Goal: Task Accomplishment & Management: Manage account settings

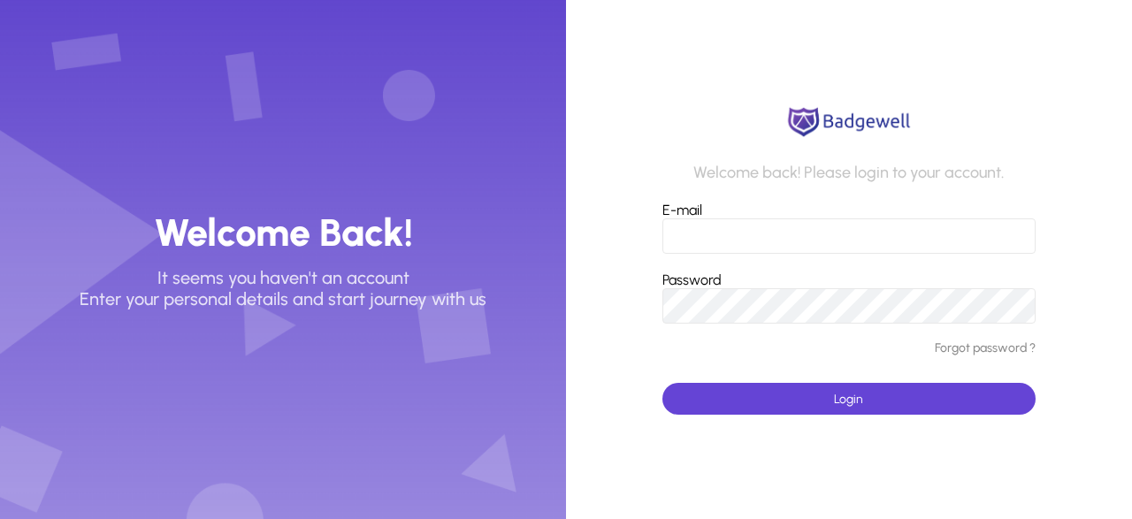
click at [718, 234] on input "E-mail" at bounding box center [848, 235] width 373 height 35
click at [707, 236] on input "E-mail" at bounding box center [848, 235] width 373 height 35
type input "**********"
click at [662, 383] on button "Login" at bounding box center [848, 399] width 373 height 32
click at [778, 385] on span "submit" at bounding box center [848, 399] width 373 height 42
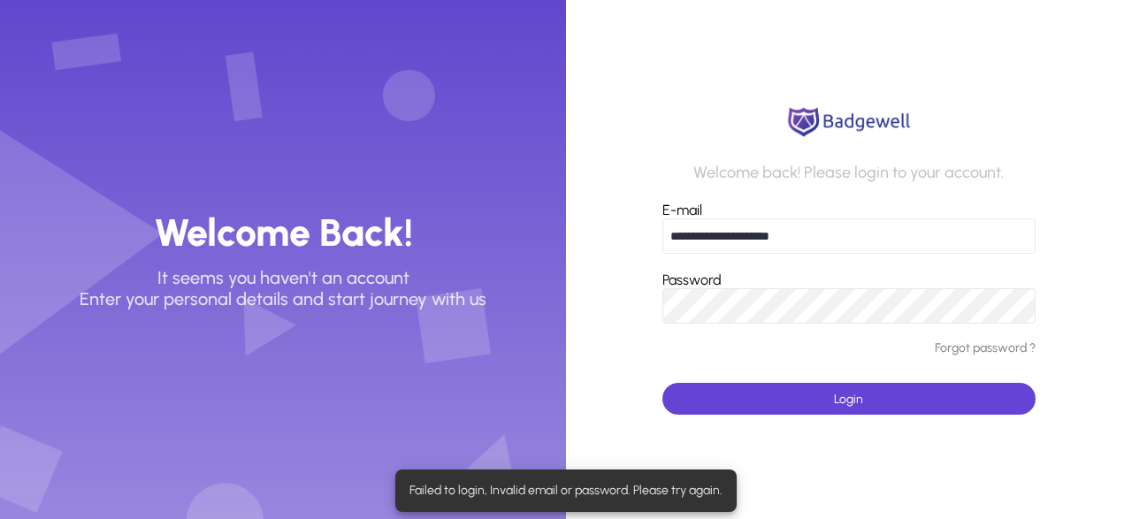
click at [970, 347] on link "Forgot password ?" at bounding box center [984, 348] width 101 height 15
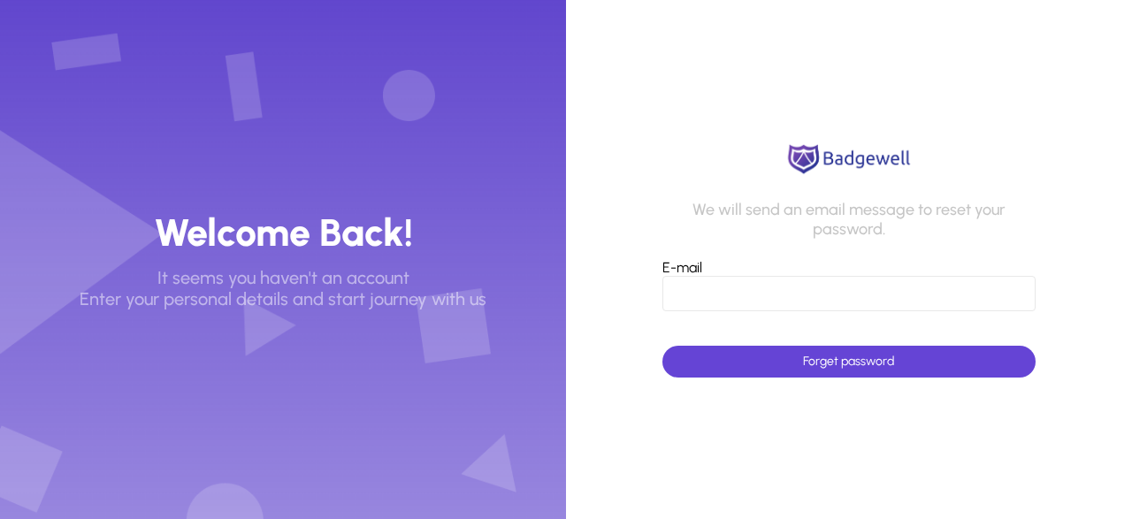
click at [721, 295] on input "E-mail" at bounding box center [848, 293] width 373 height 35
click at [644, 113] on forget-password-form "**********" at bounding box center [849, 259] width 566 height 519
click at [767, 297] on input "**********" at bounding box center [848, 293] width 373 height 35
type input "**********"
click at [846, 363] on span "Forget password" at bounding box center [848, 361] width 91 height 15
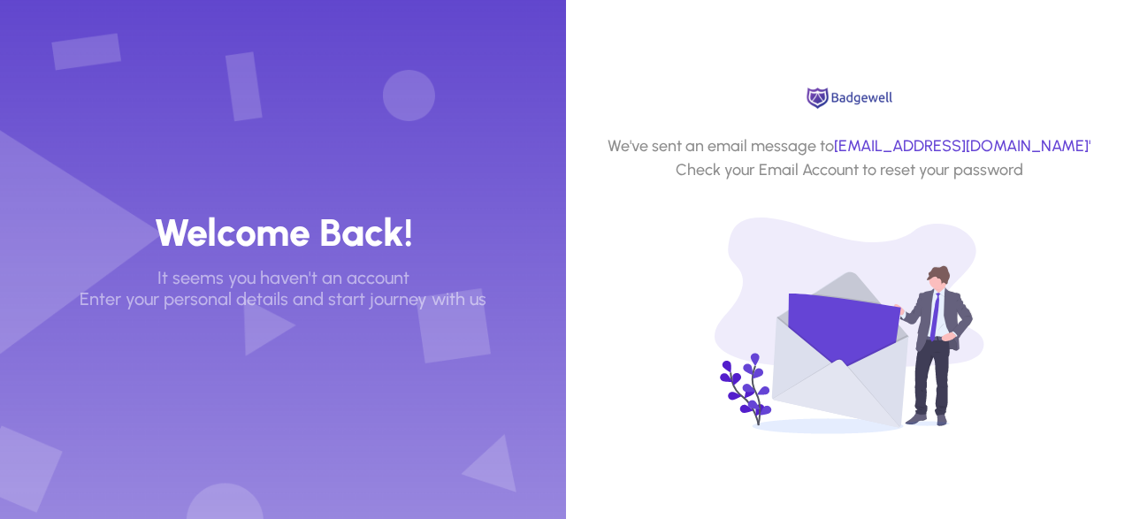
click at [873, 97] on img at bounding box center [849, 98] width 93 height 25
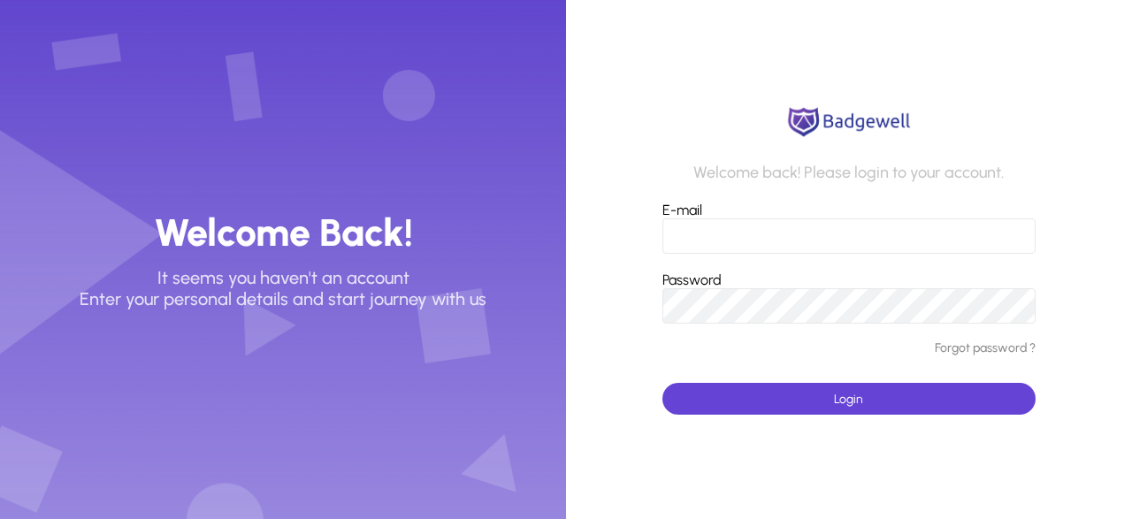
click at [696, 235] on input "E-mail" at bounding box center [848, 235] width 373 height 35
type input "**********"
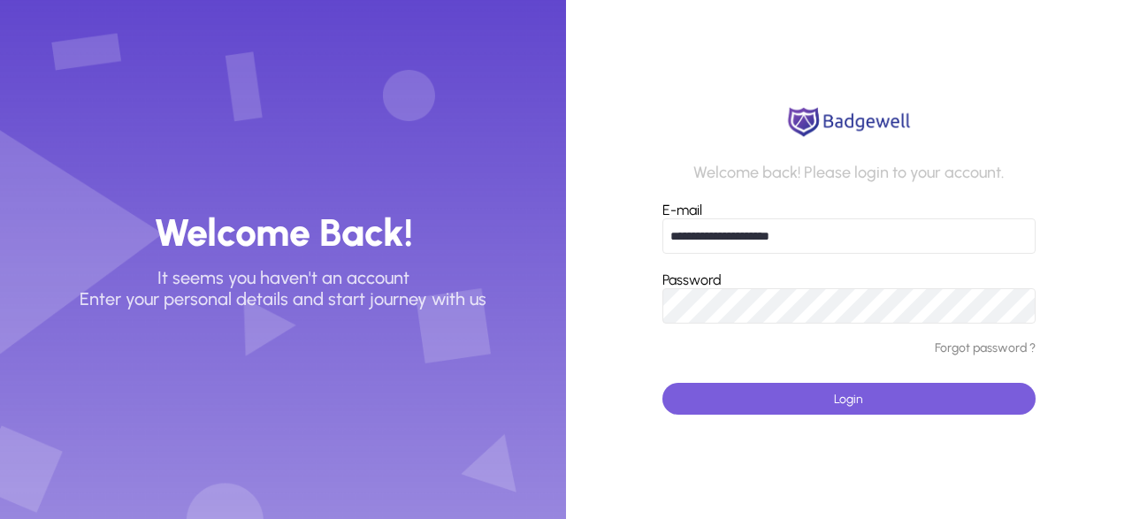
click at [803, 387] on span "submit" at bounding box center [848, 399] width 373 height 42
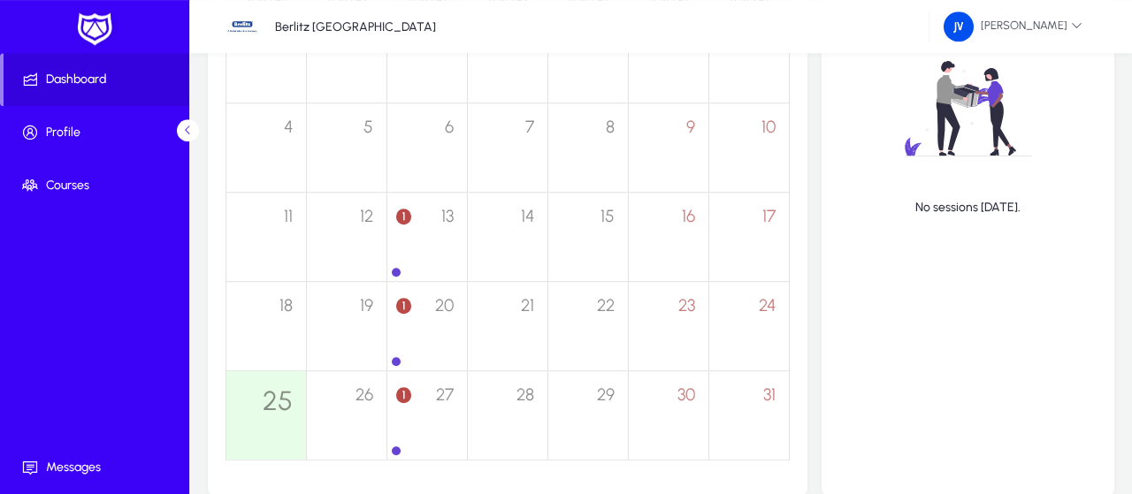
scroll to position [552, 0]
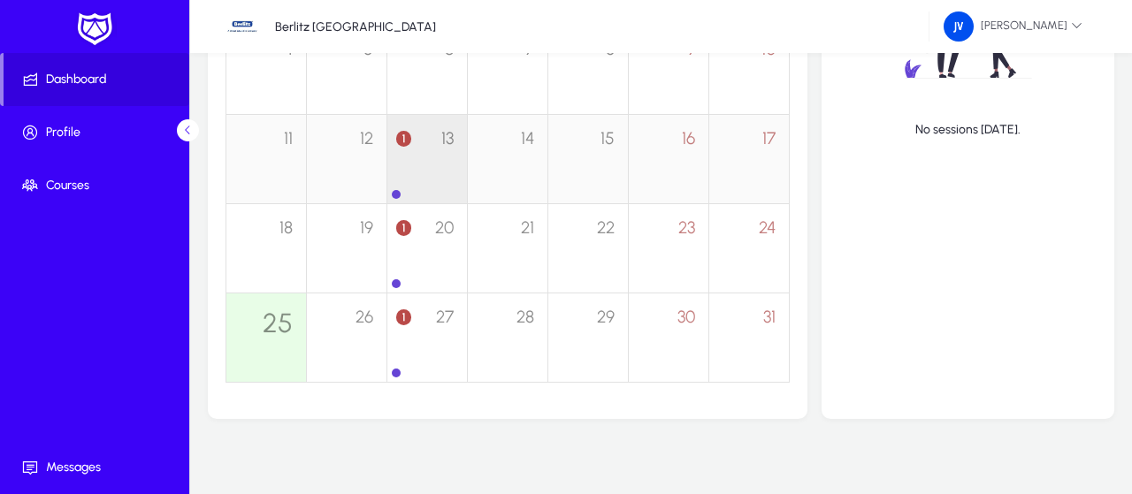
click at [408, 146] on div "1 13" at bounding box center [427, 149] width 80 height 69
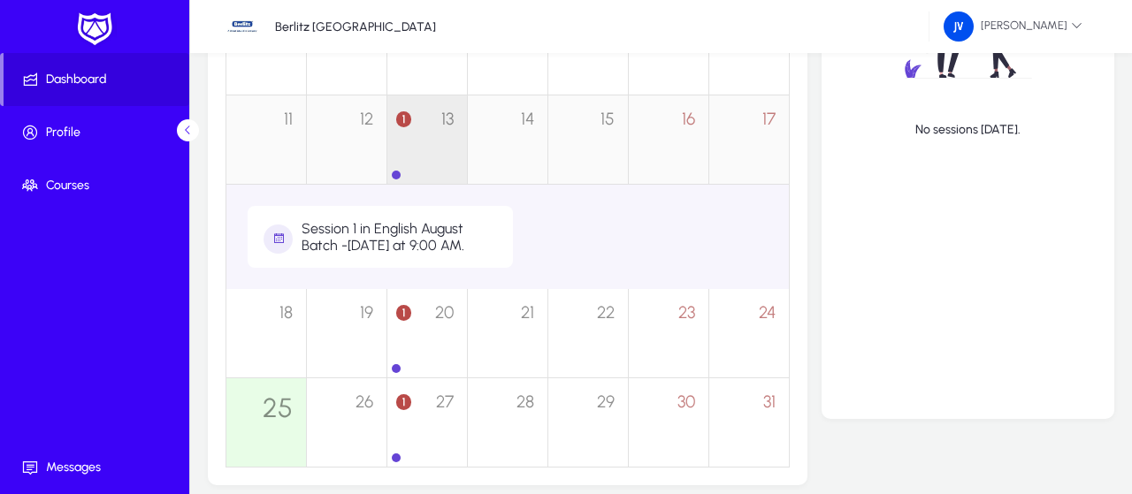
click at [427, 146] on div "1 13" at bounding box center [427, 129] width 80 height 69
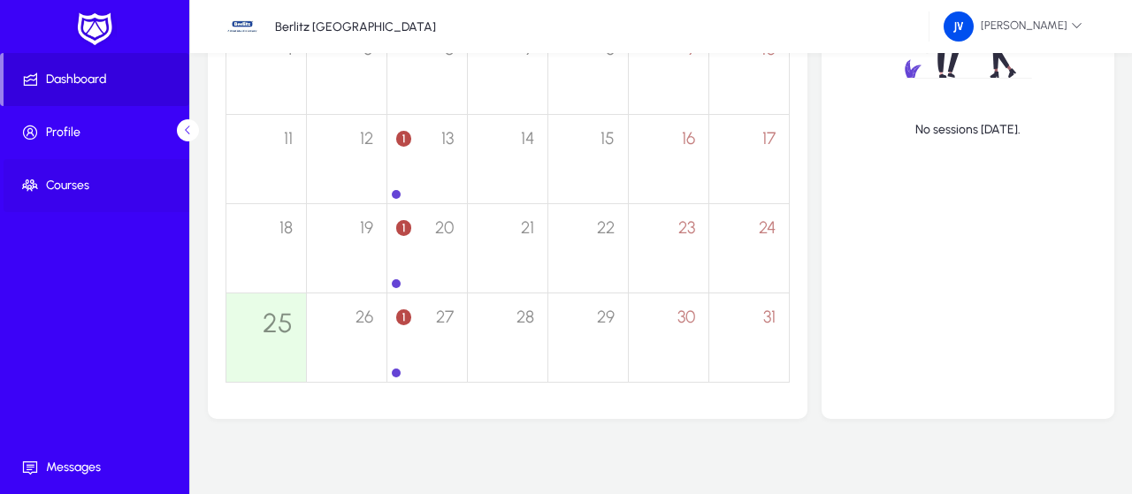
click at [104, 174] on span at bounding box center [98, 185] width 189 height 42
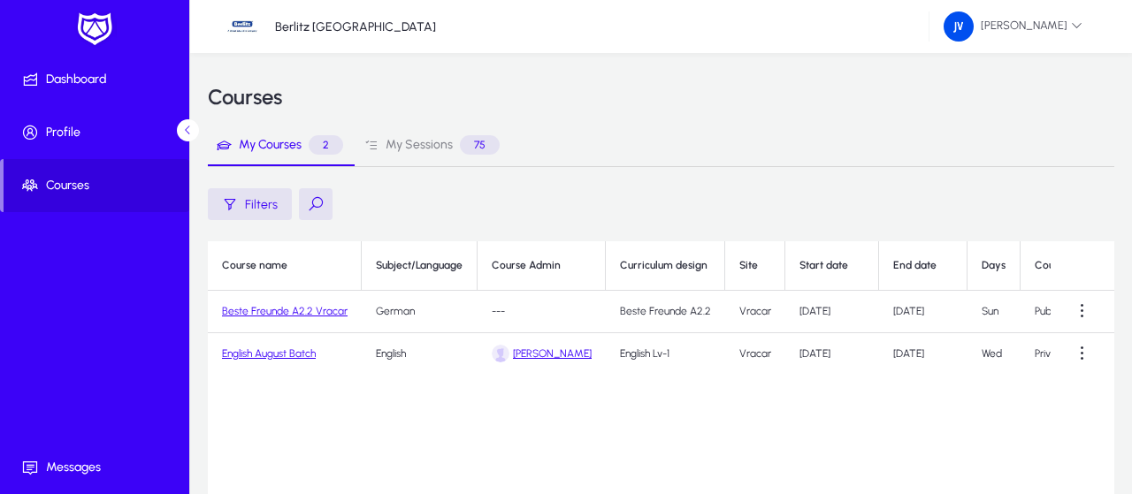
click at [279, 353] on link "English August Batch" at bounding box center [269, 353] width 94 height 12
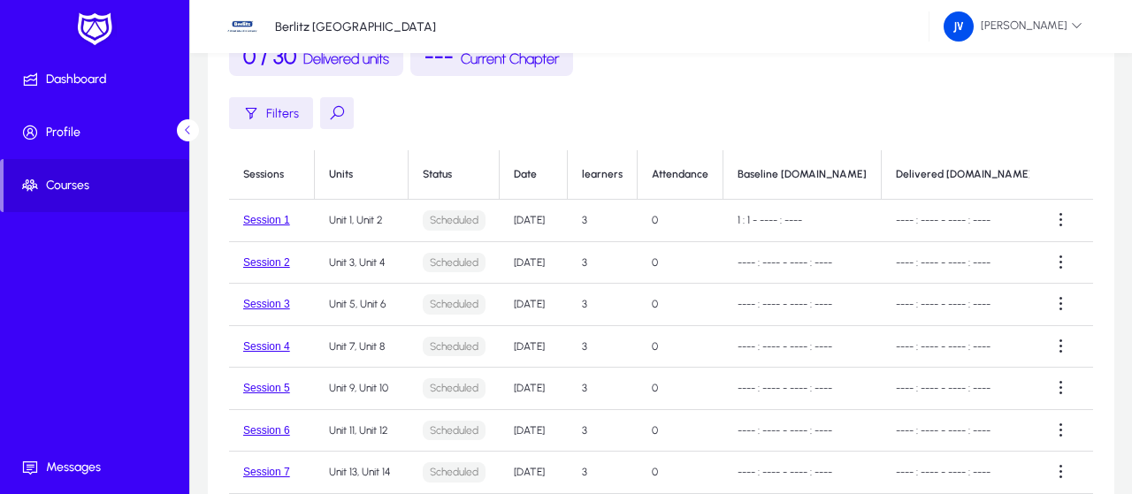
scroll to position [184, 0]
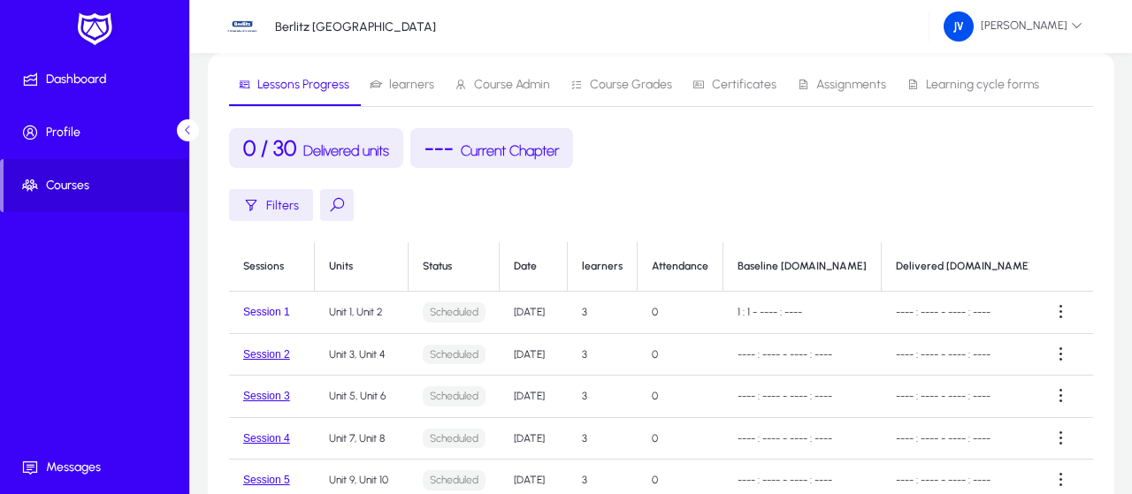
click at [275, 313] on button "Session 1" at bounding box center [266, 312] width 47 height 12
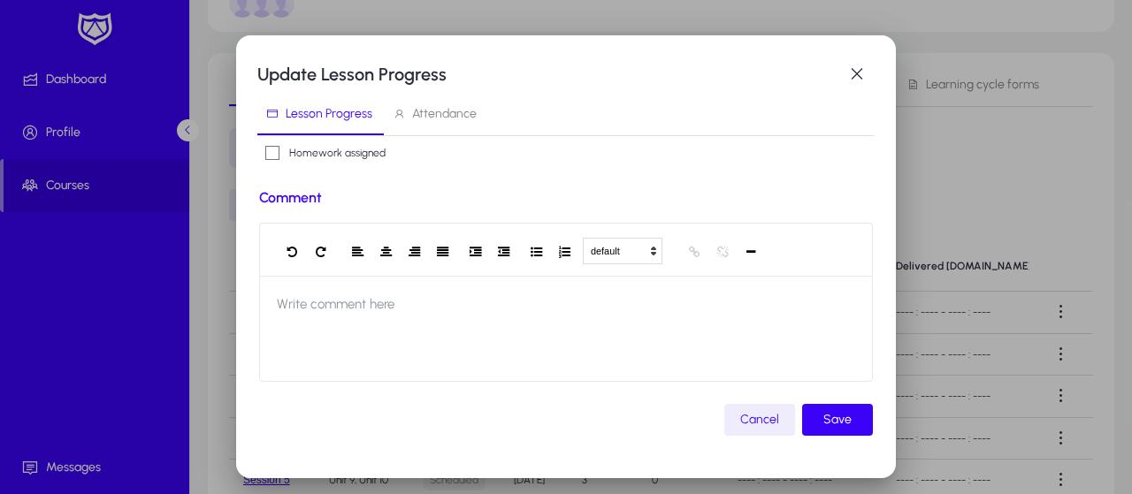
scroll to position [782, 0]
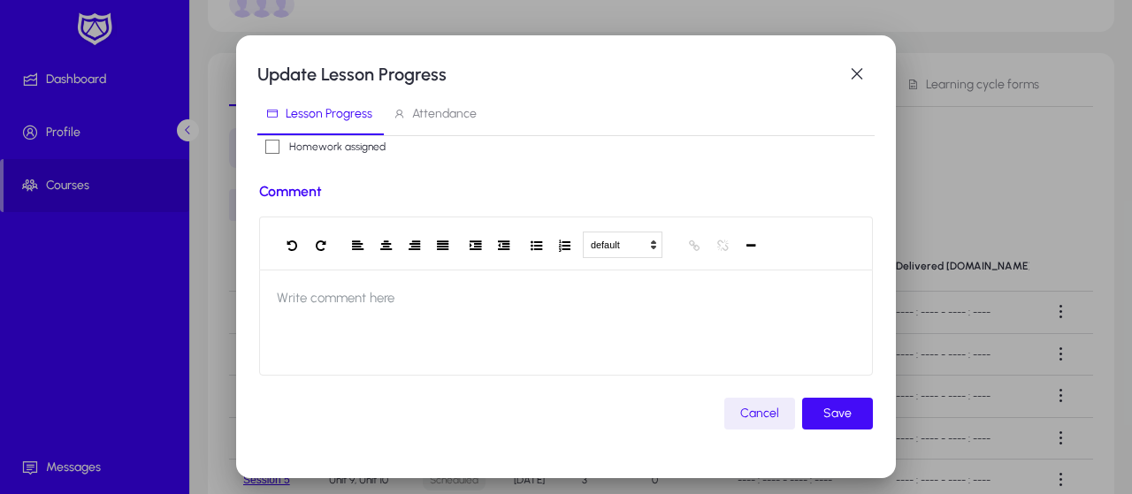
click at [839, 415] on span "Save" at bounding box center [837, 413] width 28 height 21
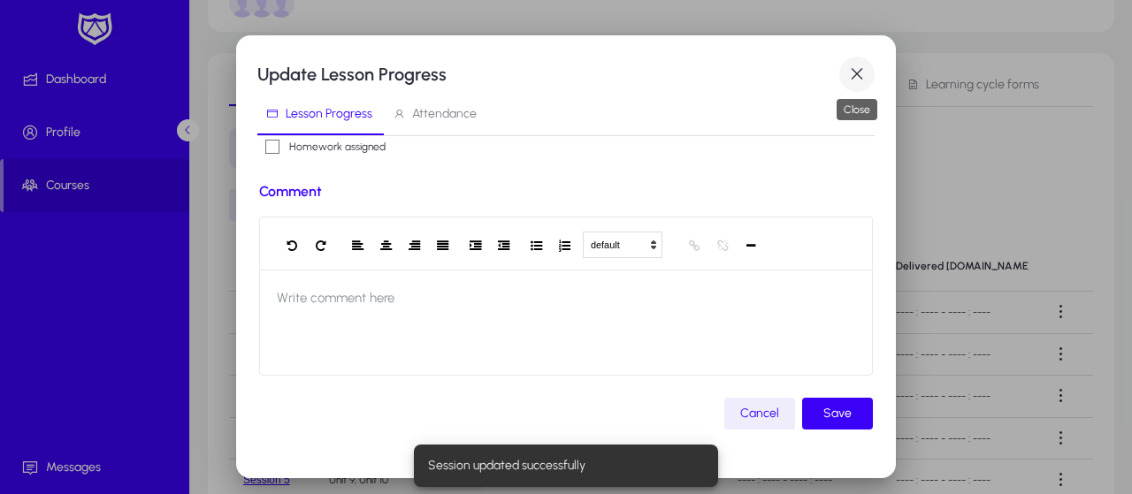
click at [857, 78] on span "button" at bounding box center [856, 74] width 35 height 35
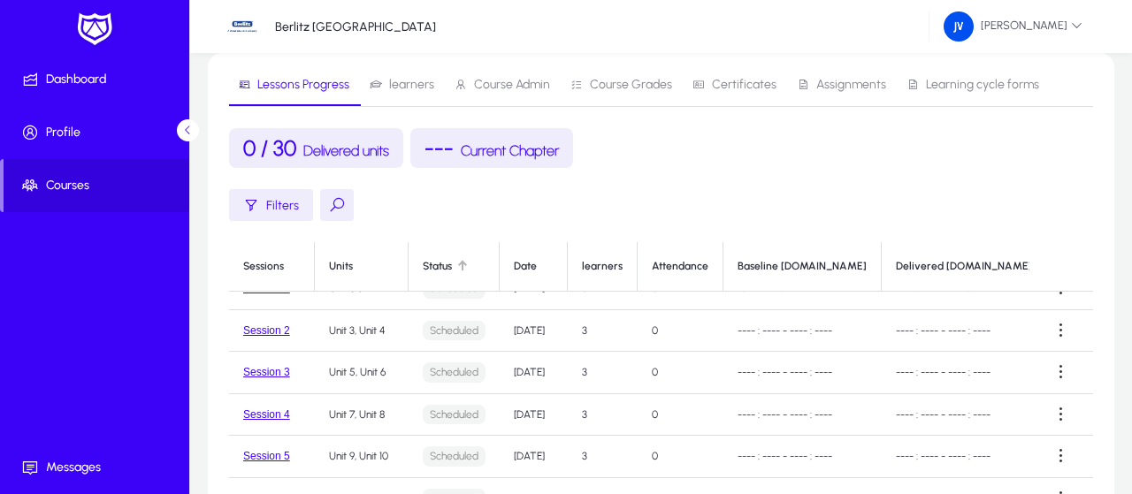
scroll to position [0, 0]
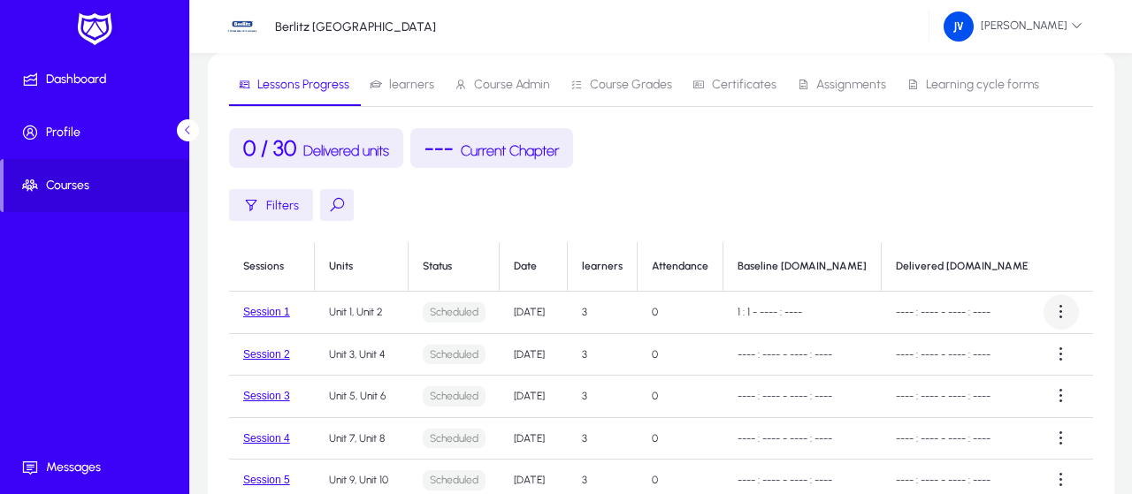
click at [1060, 316] on span at bounding box center [1060, 311] width 35 height 35
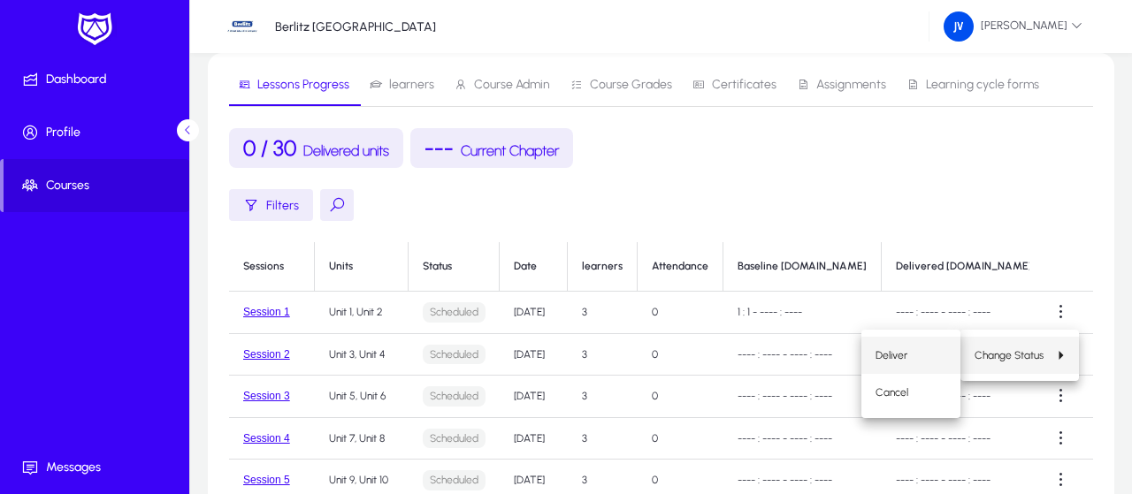
click at [888, 352] on span "Deliver" at bounding box center [910, 355] width 71 height 16
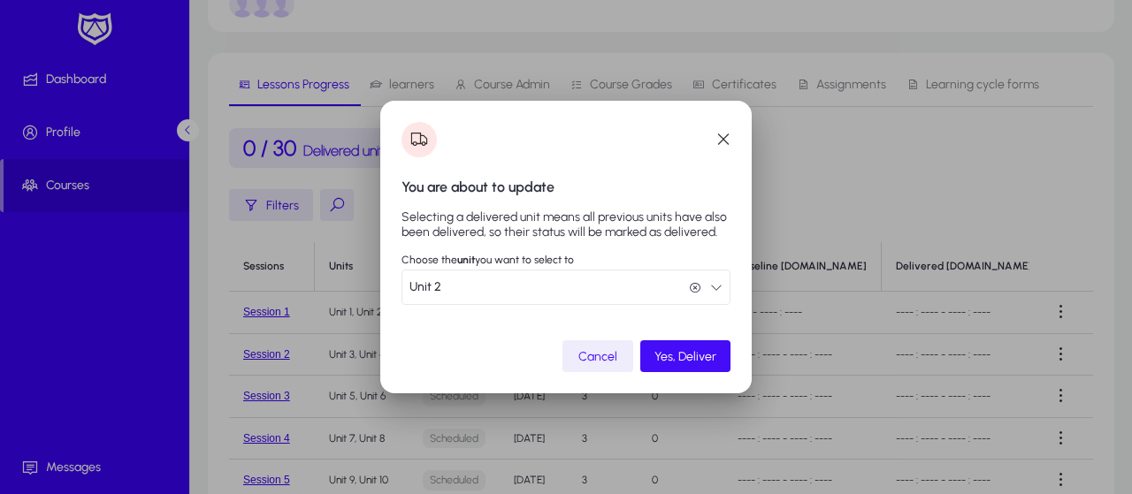
click at [709, 347] on span "submit" at bounding box center [685, 356] width 90 height 42
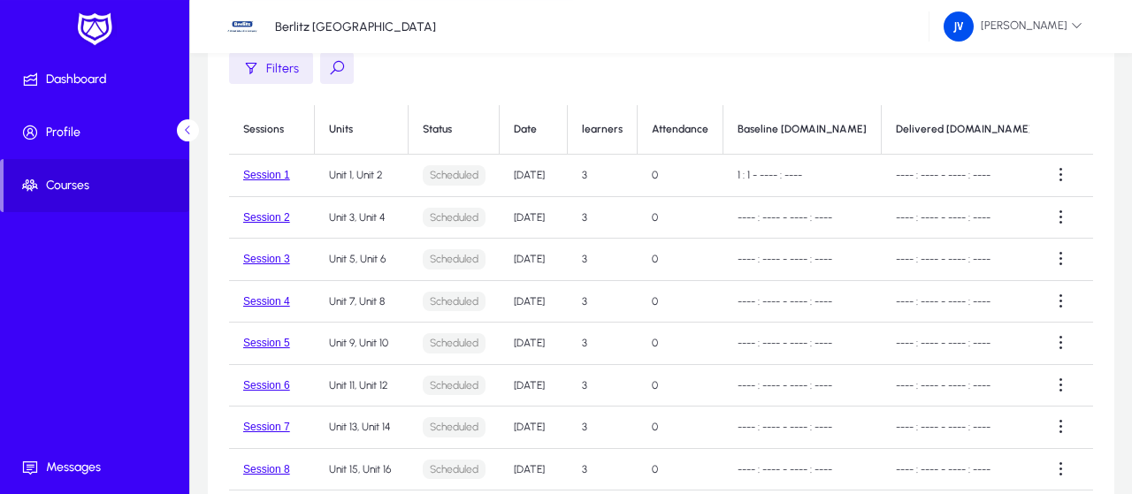
scroll to position [276, 0]
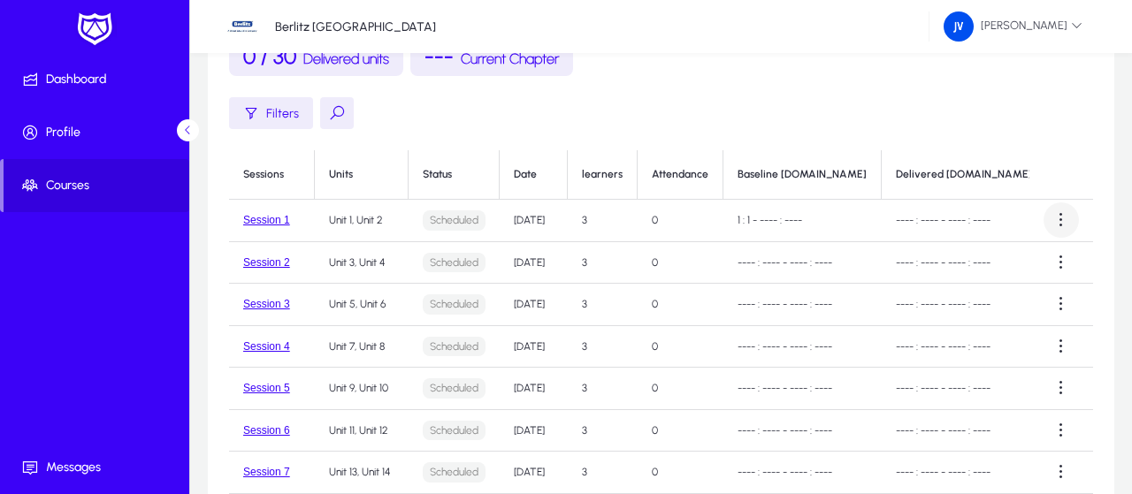
click at [1055, 215] on span at bounding box center [1060, 219] width 35 height 35
click at [1055, 215] on div at bounding box center [566, 247] width 1132 height 494
click at [282, 217] on button "Session 1" at bounding box center [266, 220] width 47 height 12
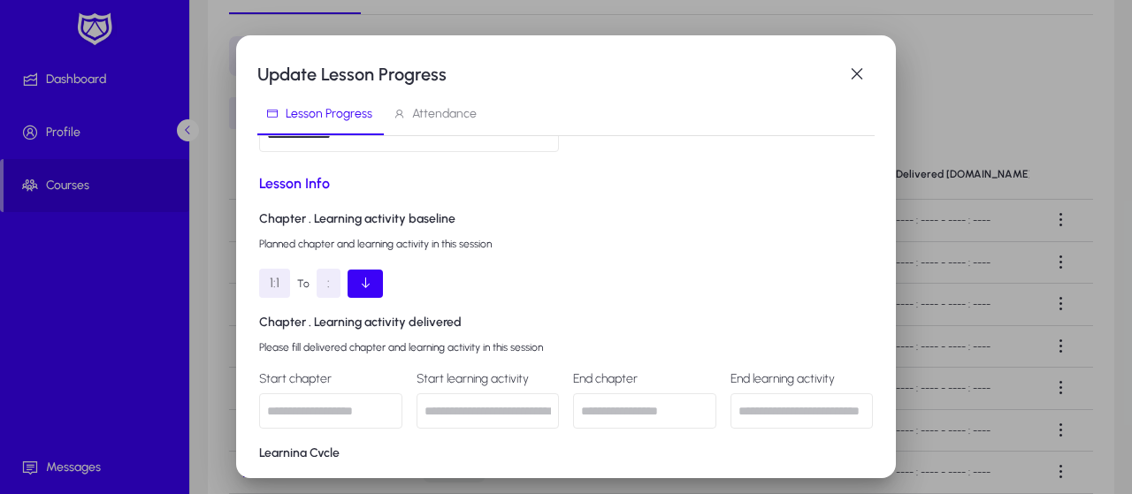
scroll to position [382, 0]
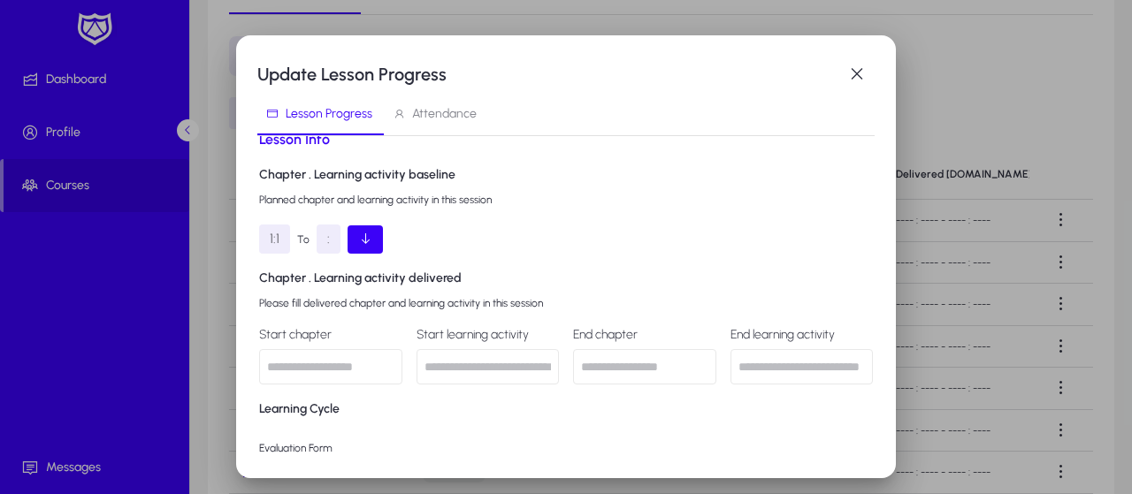
click at [327, 234] on div ":" at bounding box center [329, 239] width 24 height 29
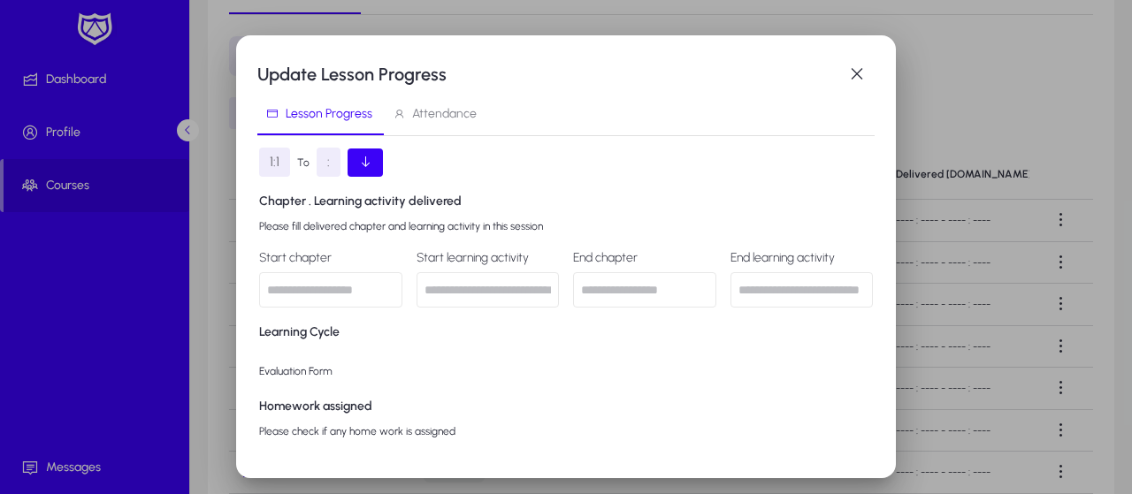
scroll to position [477, 0]
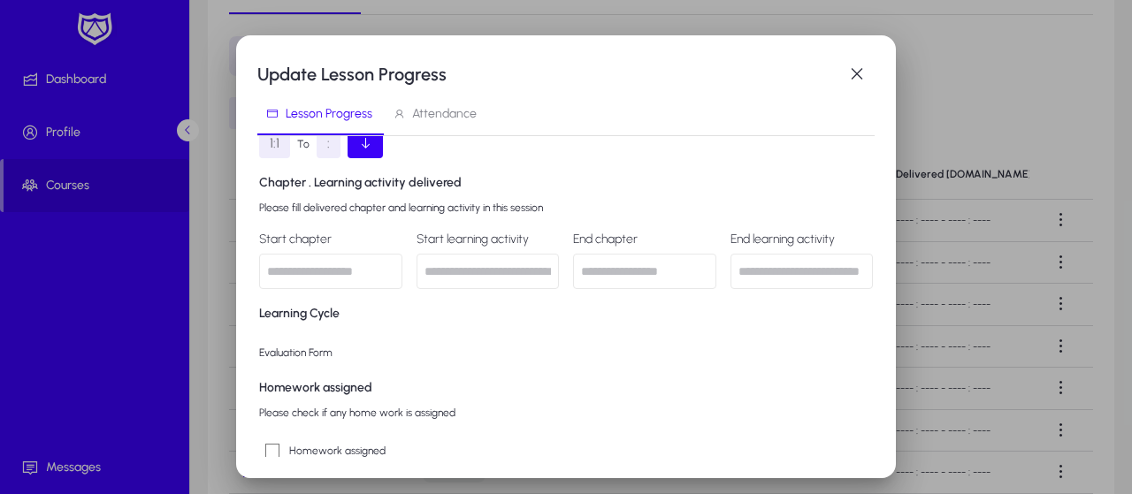
click at [357, 269] on input "text" at bounding box center [330, 271] width 143 height 35
type input "******"
click at [601, 275] on input "text" at bounding box center [644, 271] width 143 height 35
type input "******"
click at [493, 358] on p "Evaluation Form" at bounding box center [566, 352] width 614 height 21
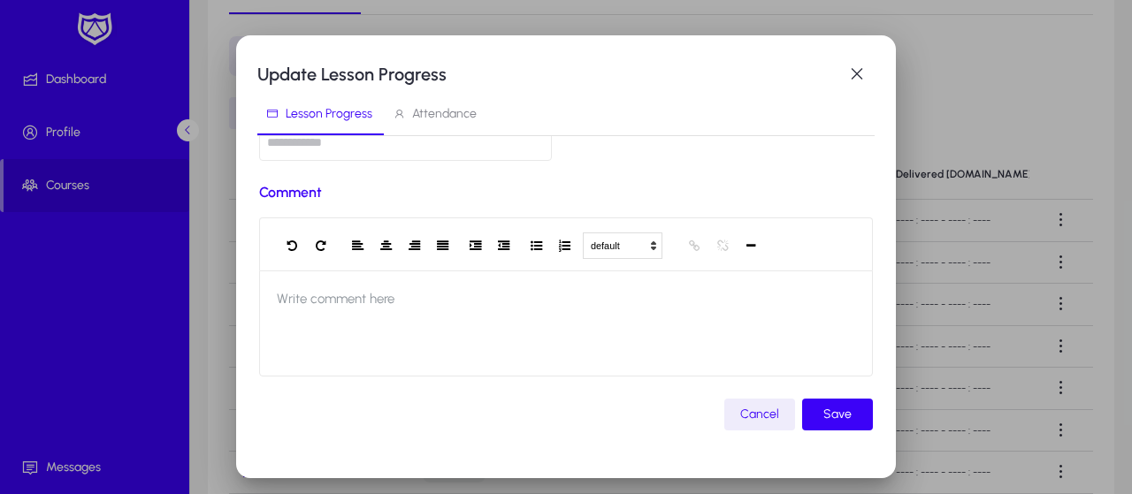
scroll to position [757, 0]
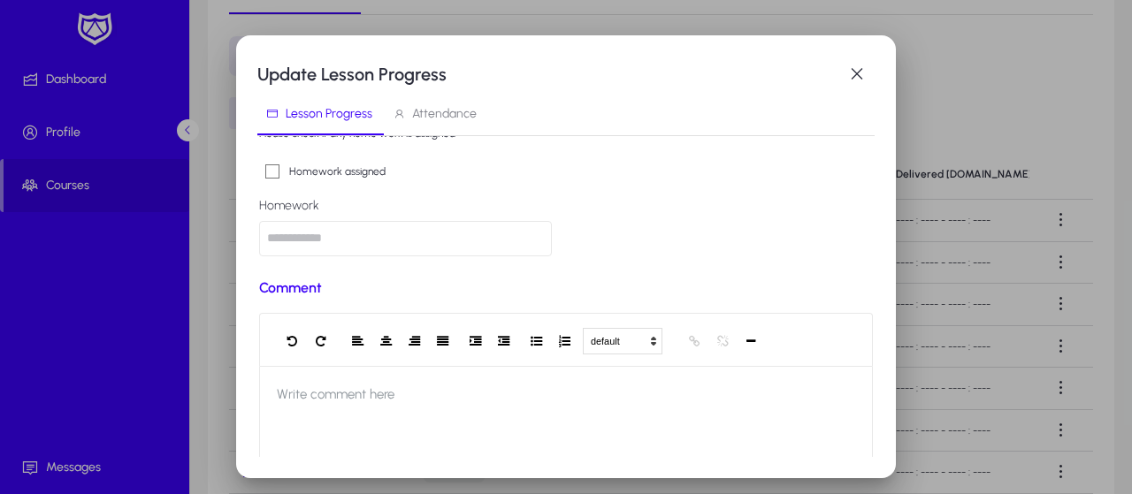
click at [379, 241] on input "text" at bounding box center [405, 238] width 293 height 35
type input "******"
click at [705, 246] on div "Lesson Info Chapter . Learning activity baseline Planned chapter and learning a…" at bounding box center [566, 15] width 614 height 523
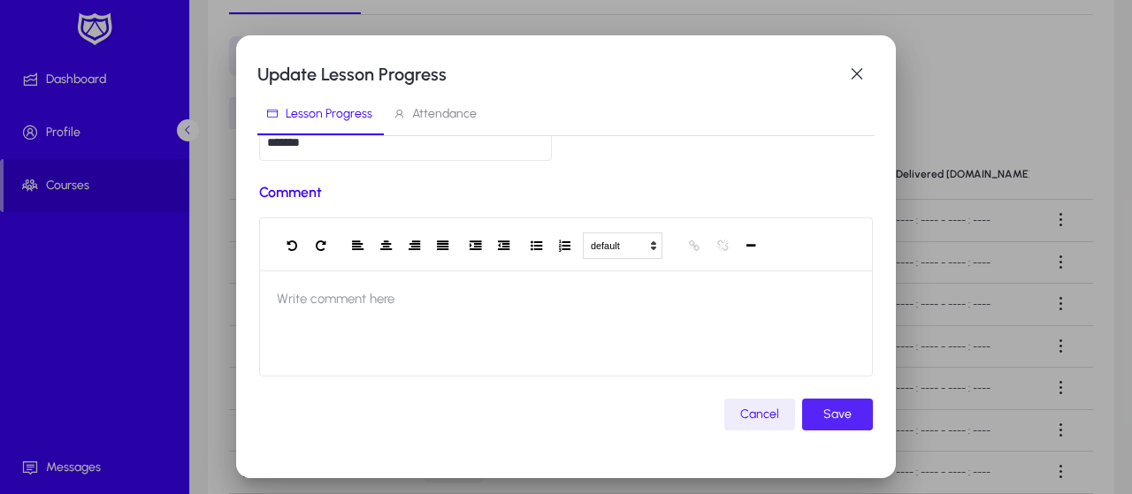
click at [828, 410] on span "Save" at bounding box center [837, 414] width 28 height 21
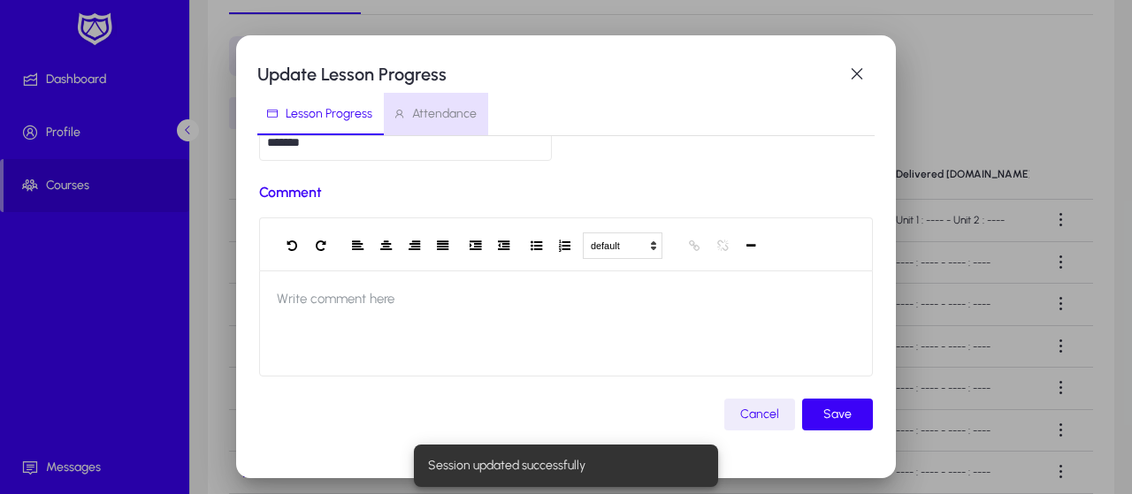
click at [447, 119] on span "Attendance" at bounding box center [444, 114] width 65 height 12
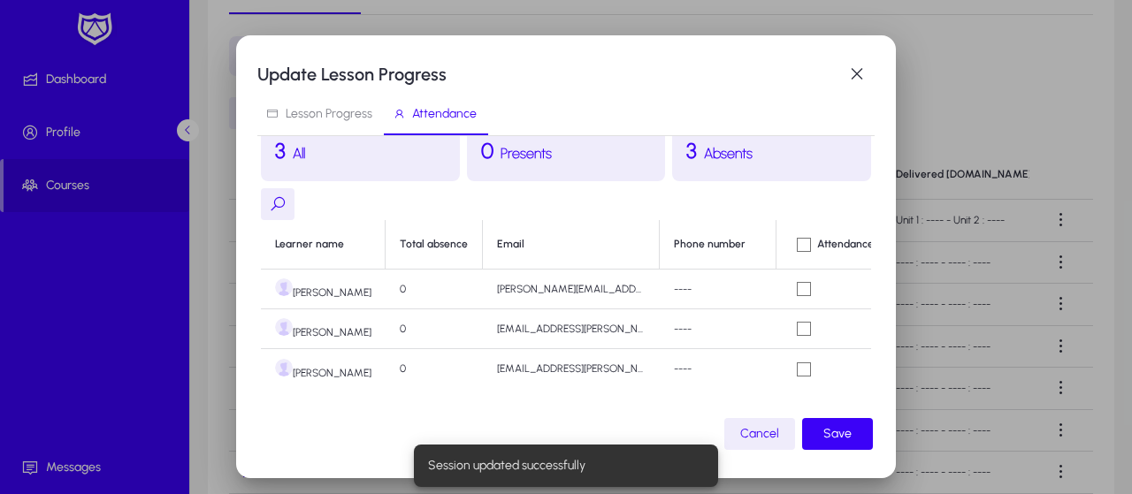
scroll to position [75, 0]
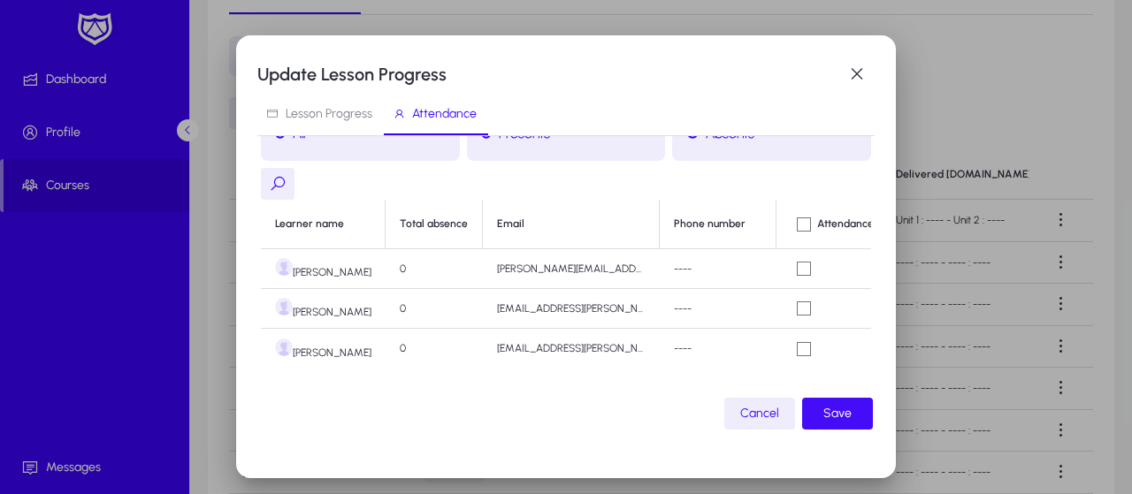
click at [841, 408] on span "Save" at bounding box center [837, 413] width 28 height 21
click at [858, 77] on span "button" at bounding box center [856, 74] width 35 height 35
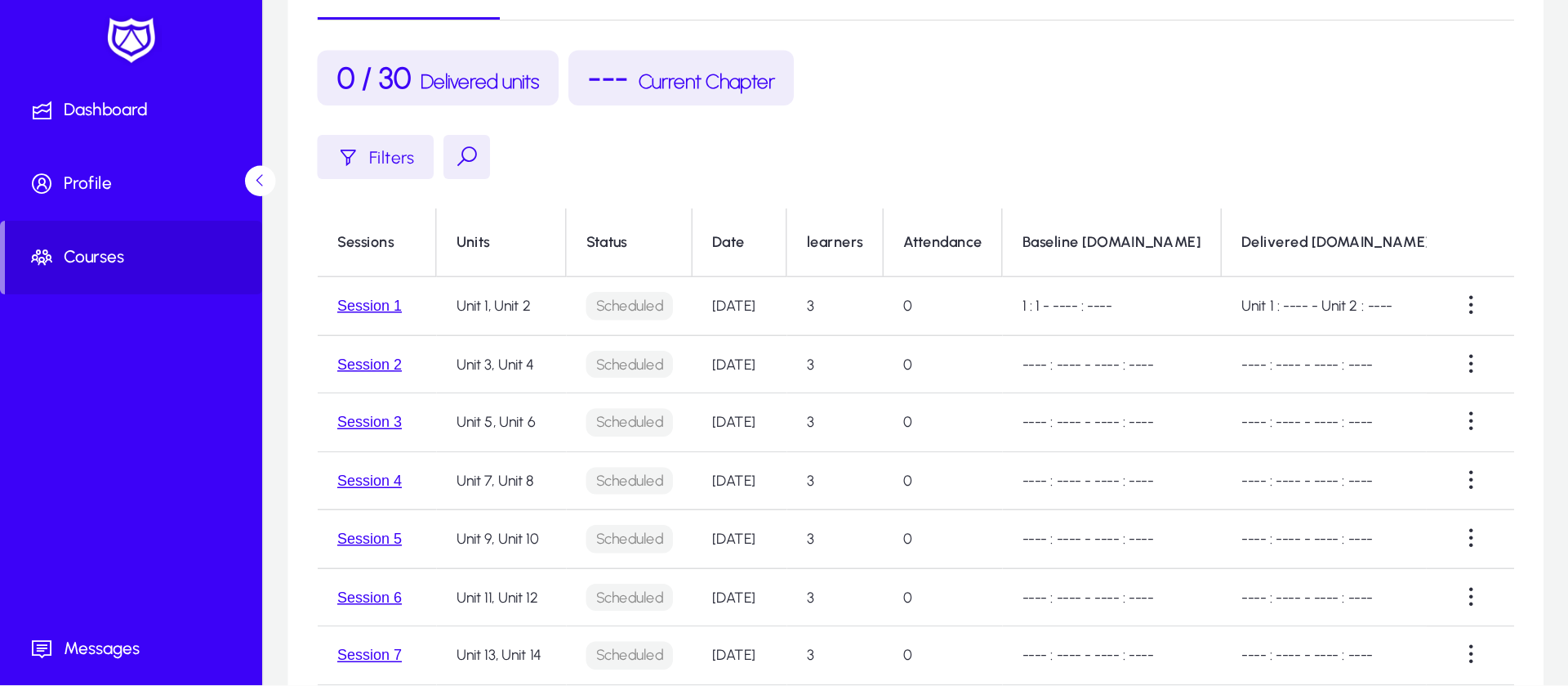
scroll to position [255, 0]
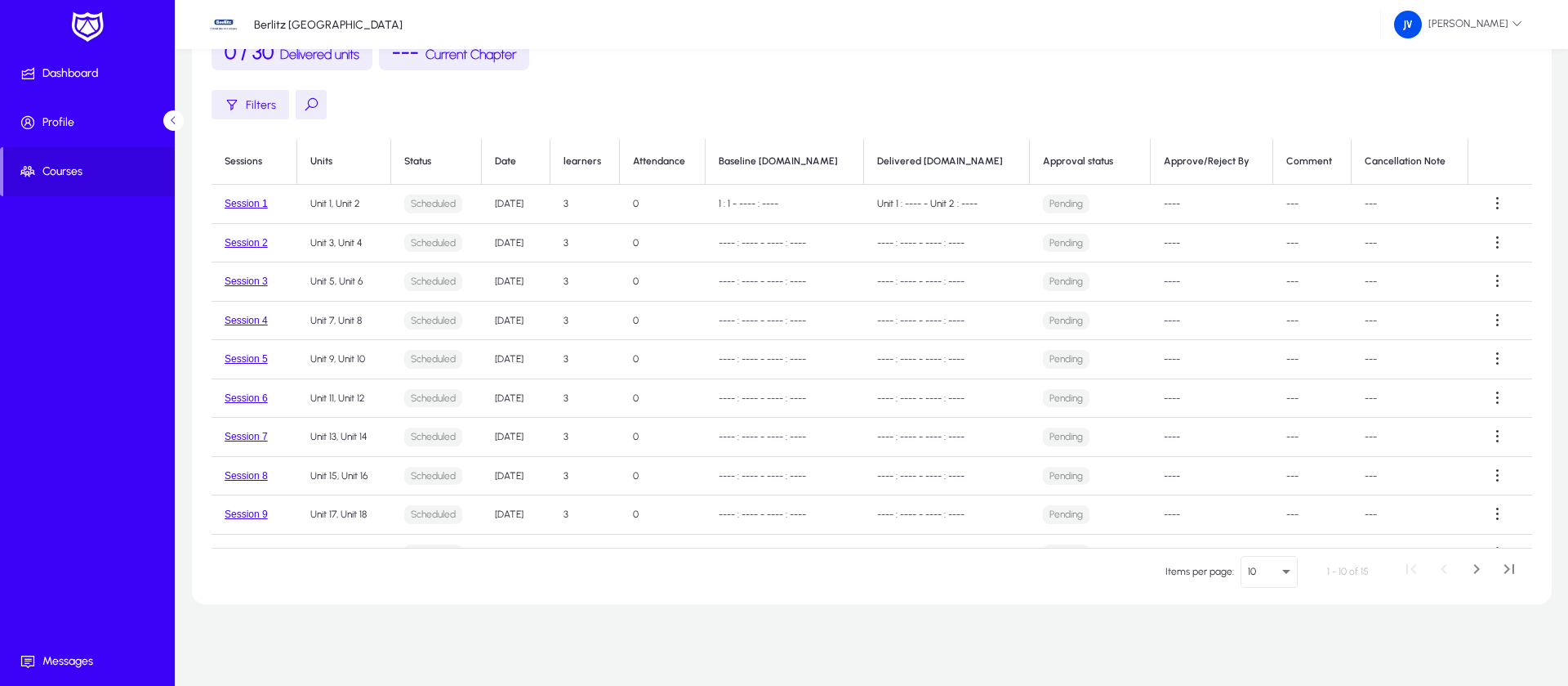
click at [1045, 47] on div "Berlitz Serbia Jelena Vesnic" at bounding box center [871, 24] width 1392 height 49
click at [246, 241] on button "Session 2" at bounding box center [246, 242] width 43 height 11
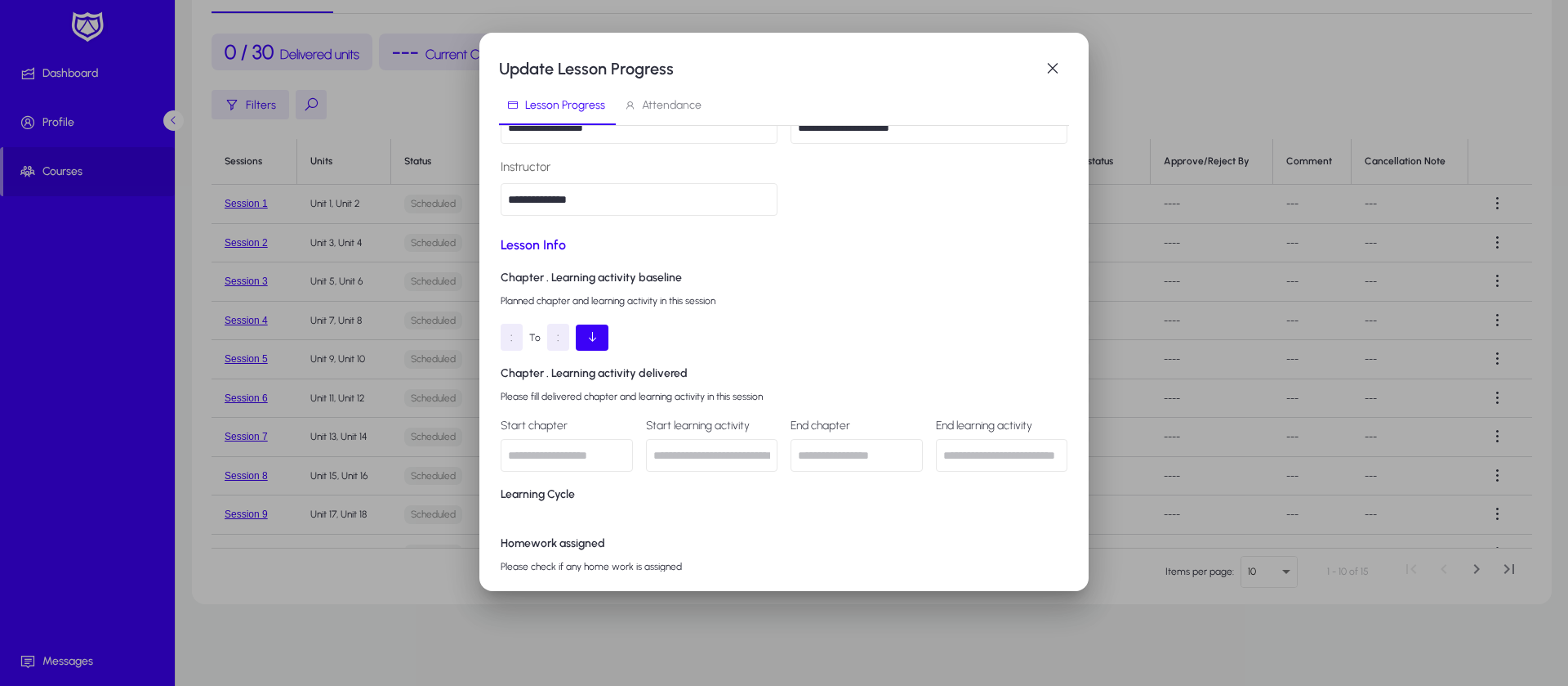
scroll to position [264, 0]
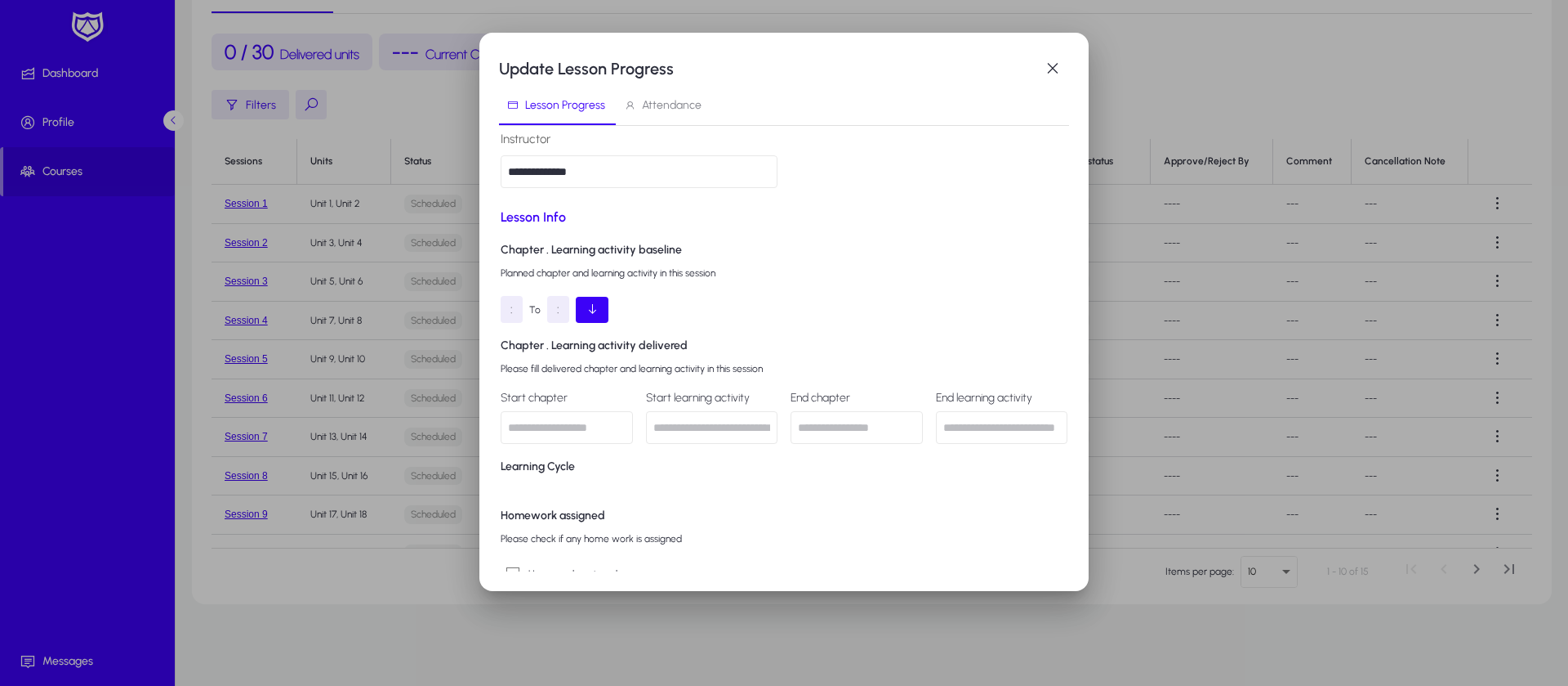
click at [553, 435] on input "text" at bounding box center [566, 427] width 132 height 32
type input "******"
click at [816, 423] on input "text" at bounding box center [857, 427] width 132 height 32
type input "******"
click at [937, 479] on div "Lesson Info Chapter . Learning activity baseline Planned chapter and learning a…" at bounding box center [784, 407] width 567 height 398
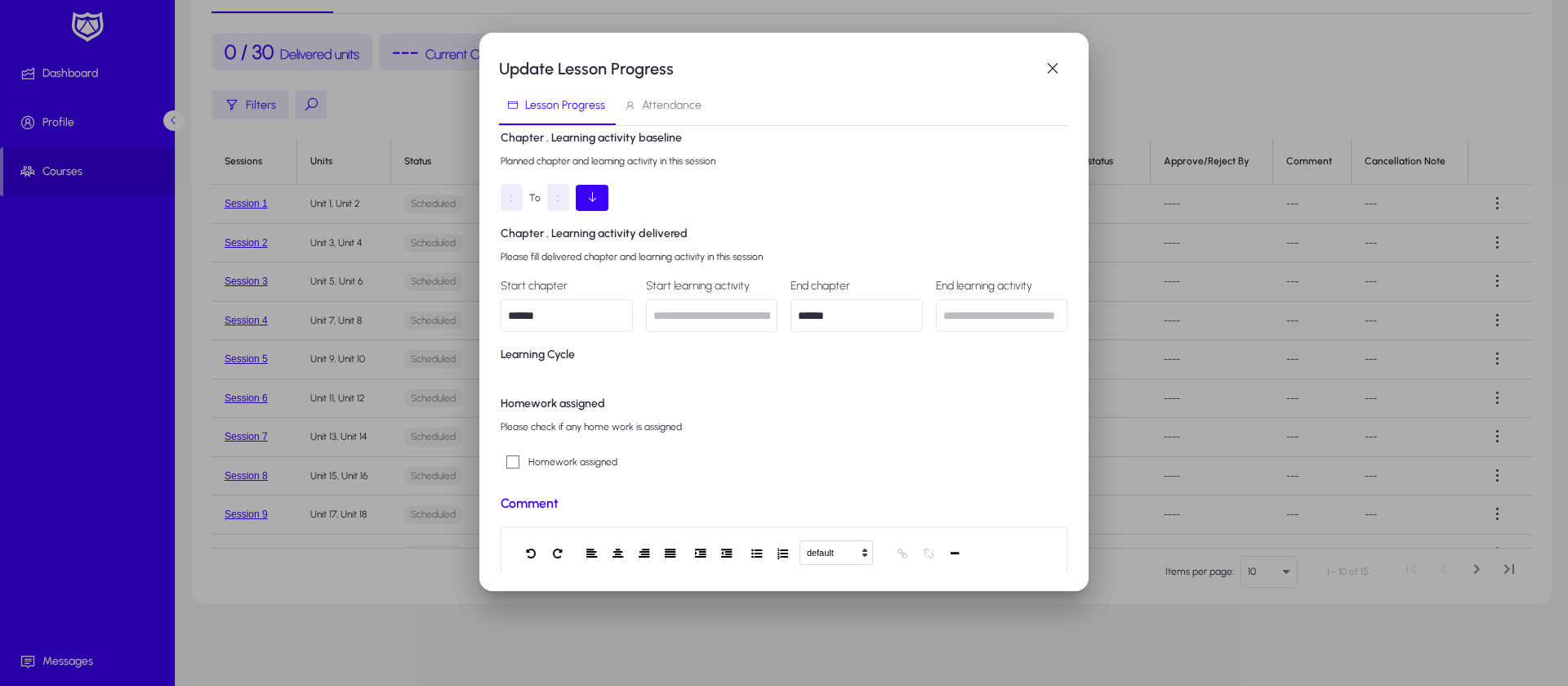
scroll to position [441, 0]
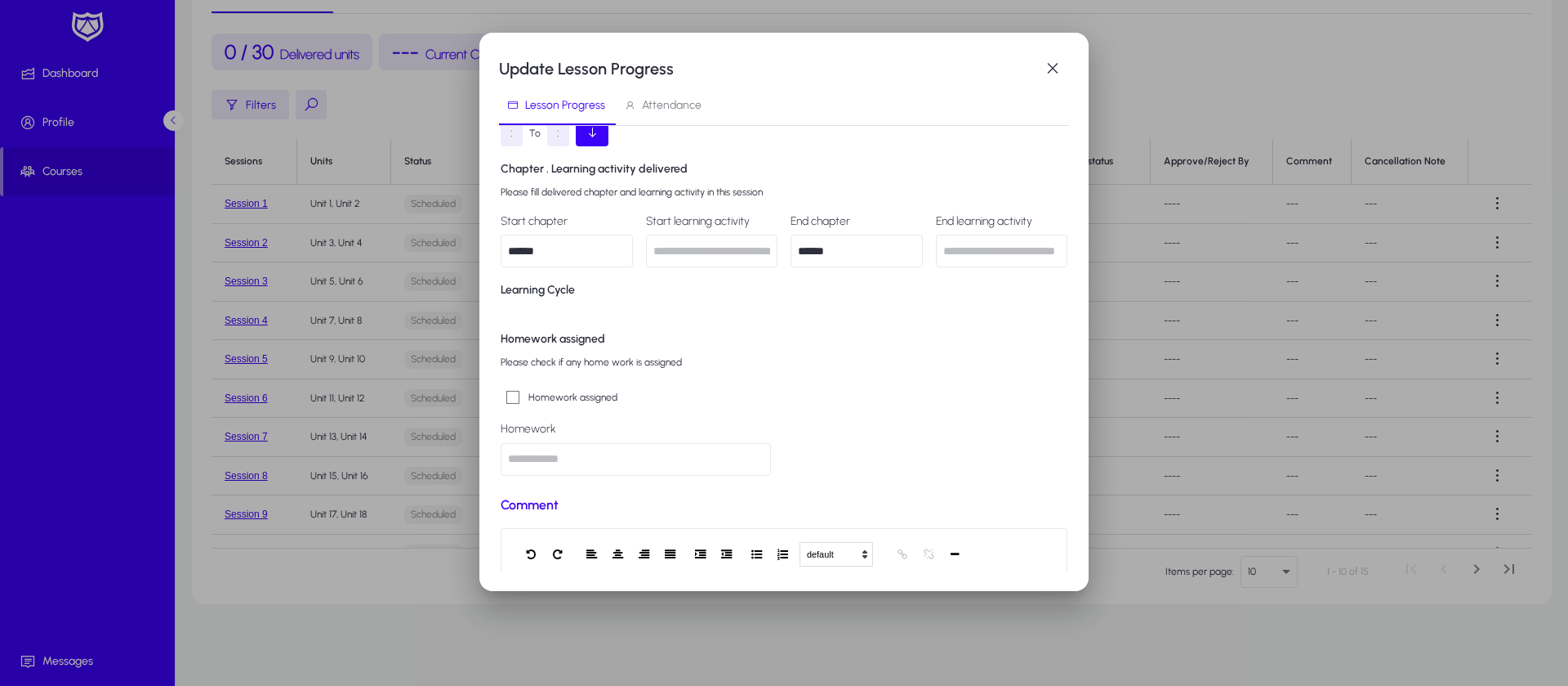
click at [590, 454] on input "text" at bounding box center [636, 459] width 271 height 32
type input "******"
click at [878, 381] on div "Lesson Info Chapter . Learning activity baseline Planned chapter and learning a…" at bounding box center [784, 263] width 567 height 464
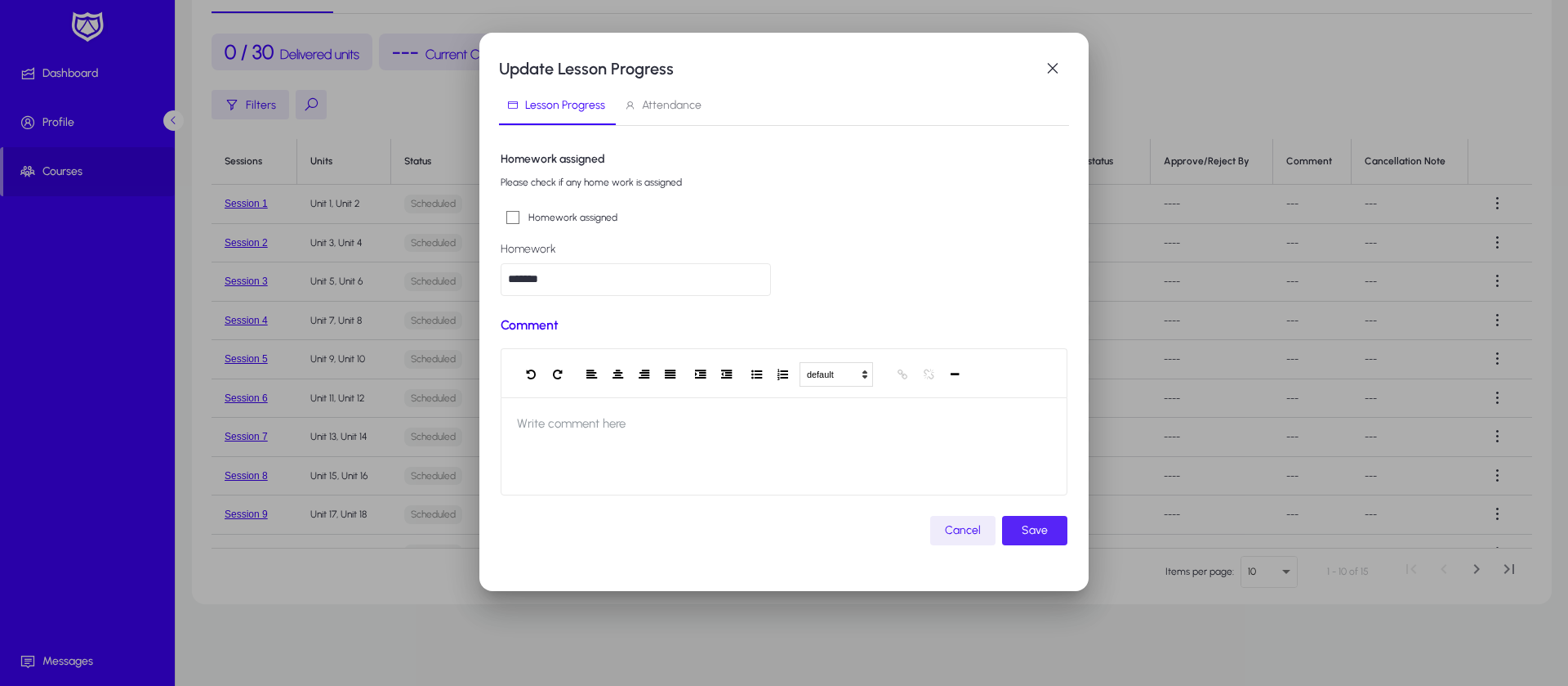
click at [1019, 479] on span "submit" at bounding box center [1035, 531] width 66 height 39
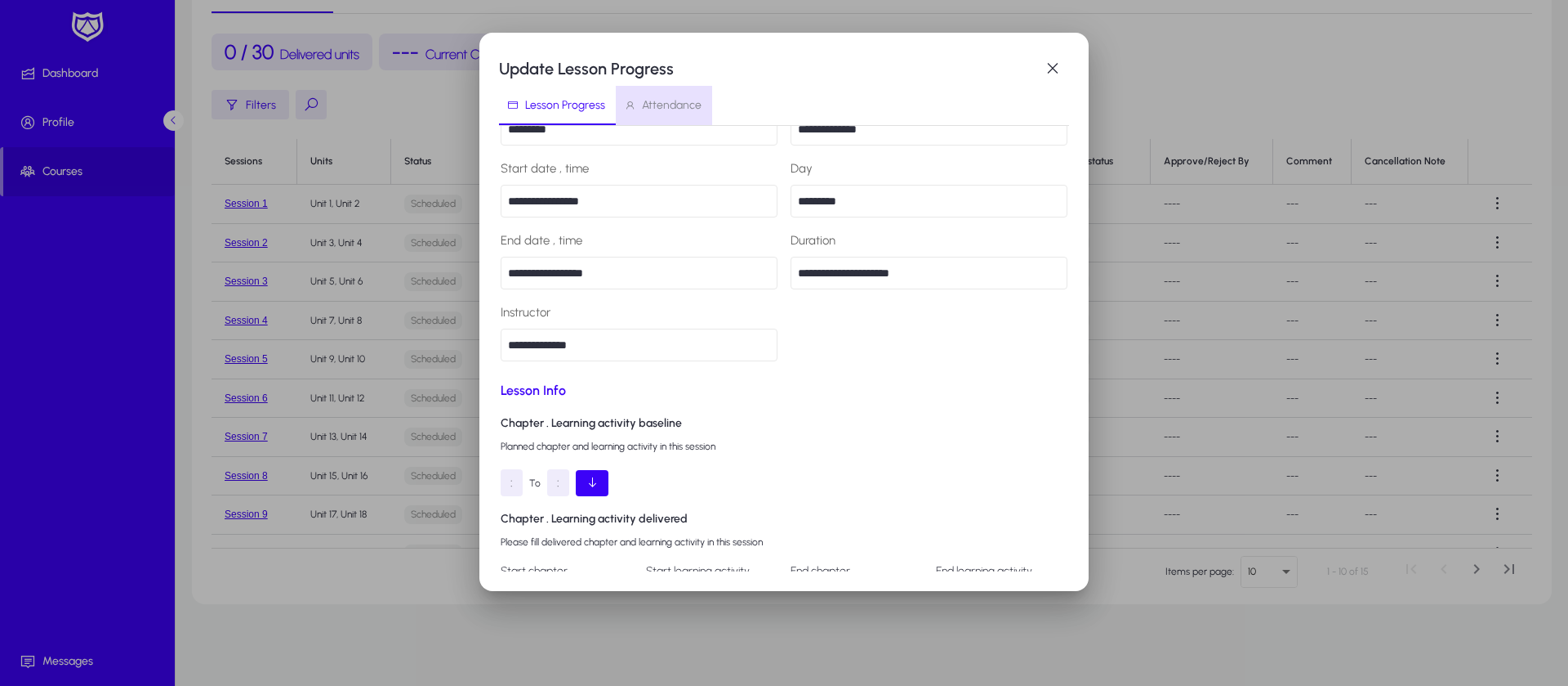
click at [680, 103] on span "Attendance" at bounding box center [672, 105] width 60 height 11
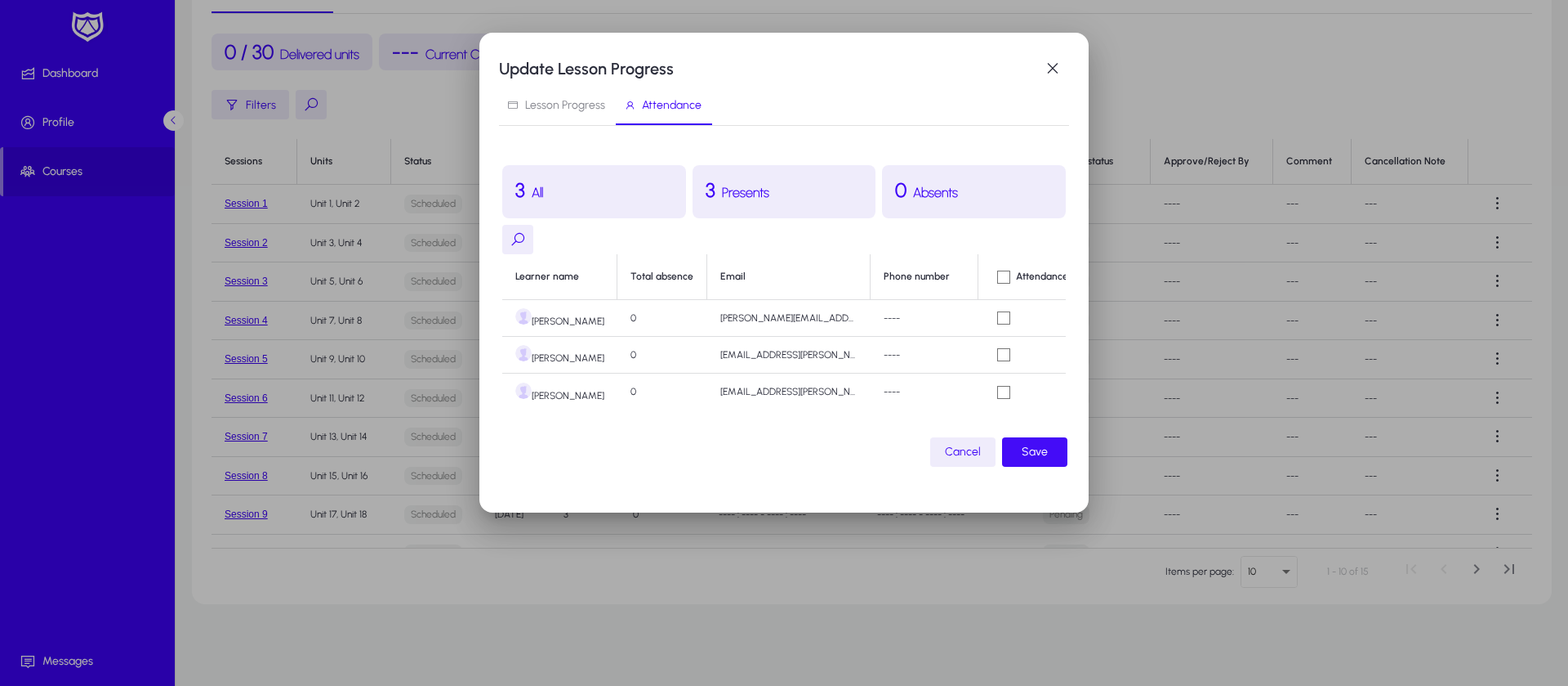
click at [1039, 455] on span "Save" at bounding box center [1035, 451] width 26 height 19
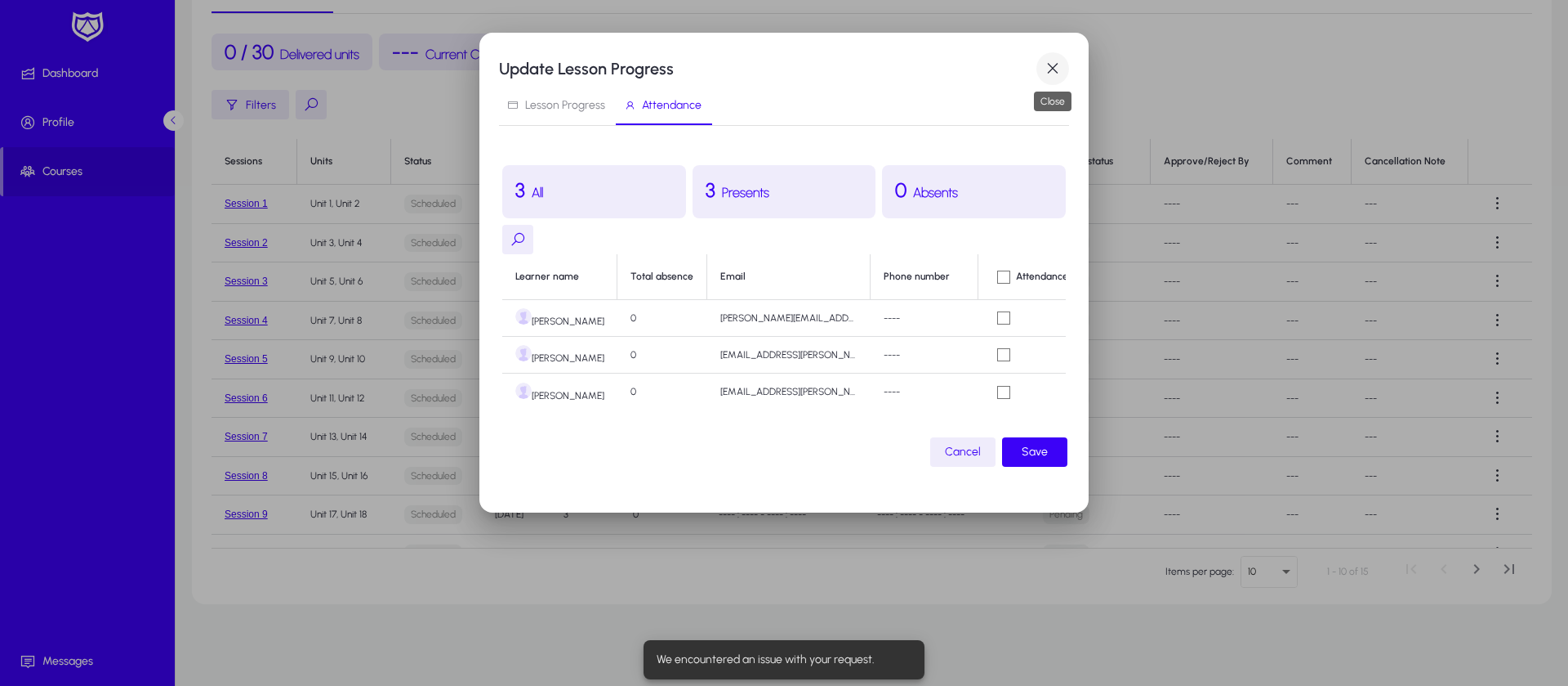
click at [1045, 62] on span "button" at bounding box center [1052, 68] width 32 height 32
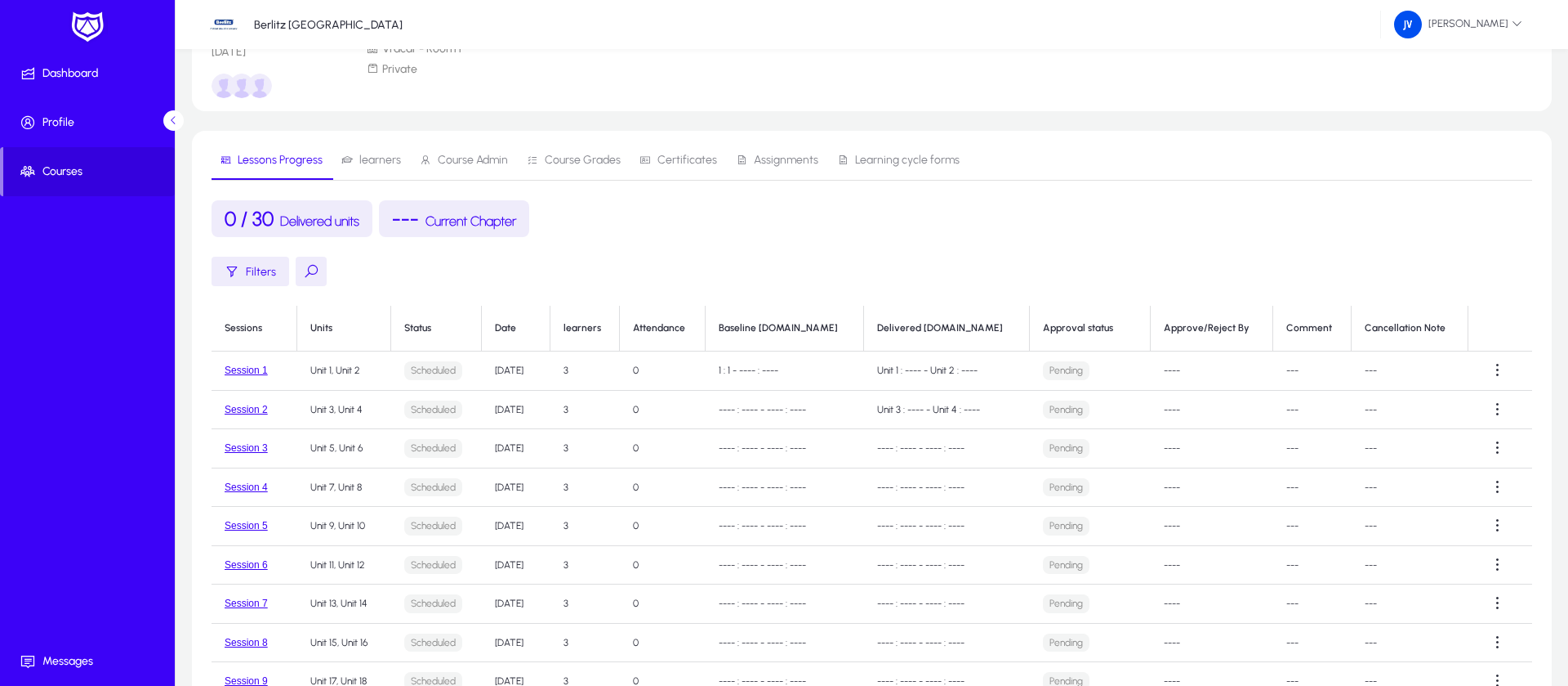
scroll to position [5, 0]
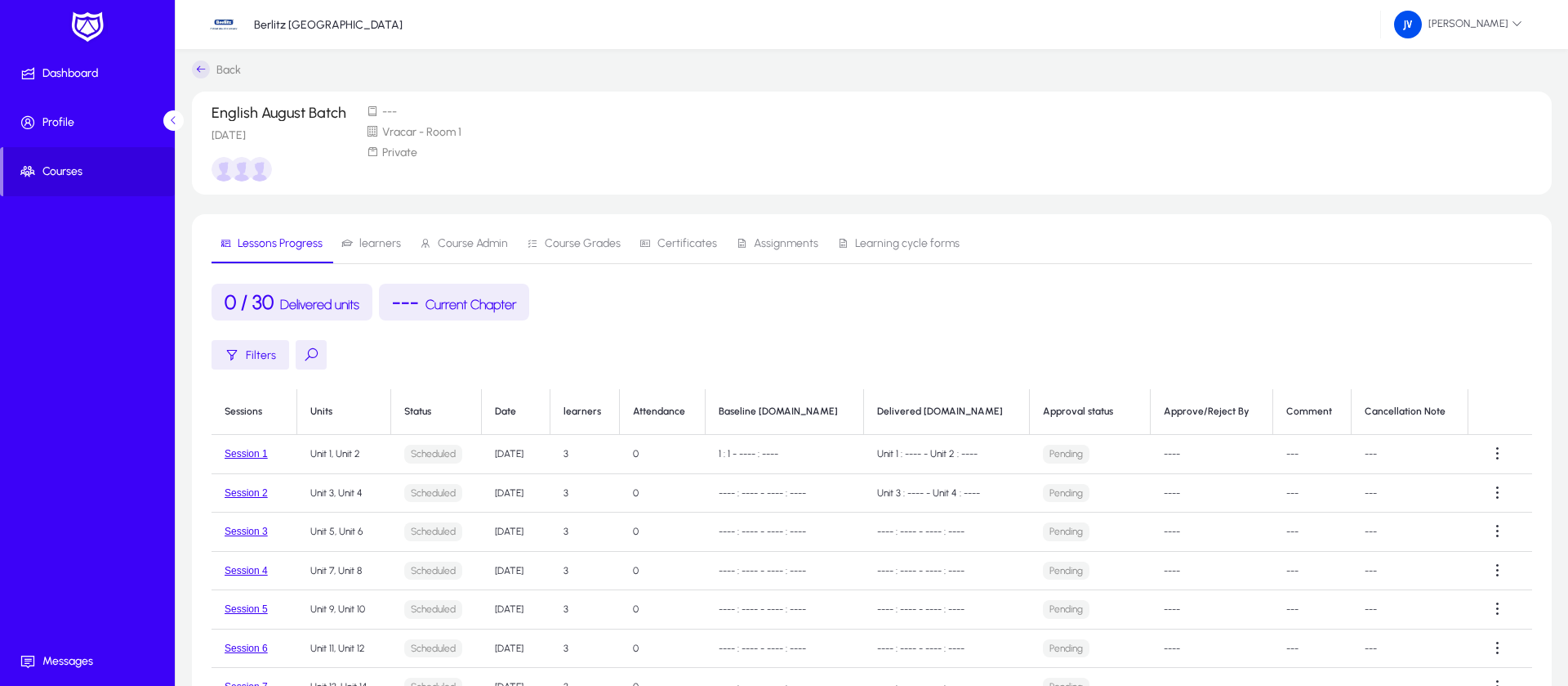
click at [372, 238] on span "learners" at bounding box center [380, 243] width 42 height 11
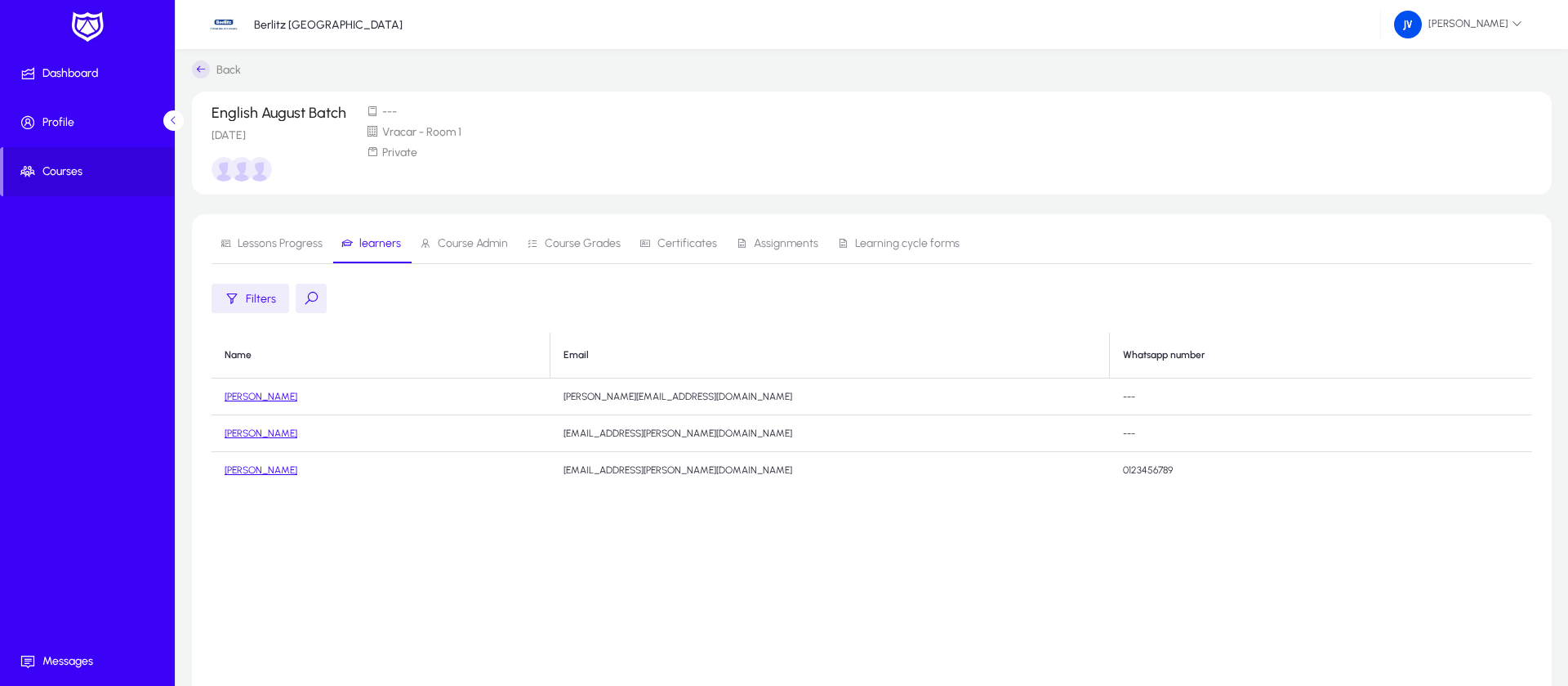
click at [293, 399] on link "Michela Bernacca" at bounding box center [261, 397] width 73 height 11
click at [292, 240] on span "Lessons Progress" at bounding box center [271, 249] width 103 height 39
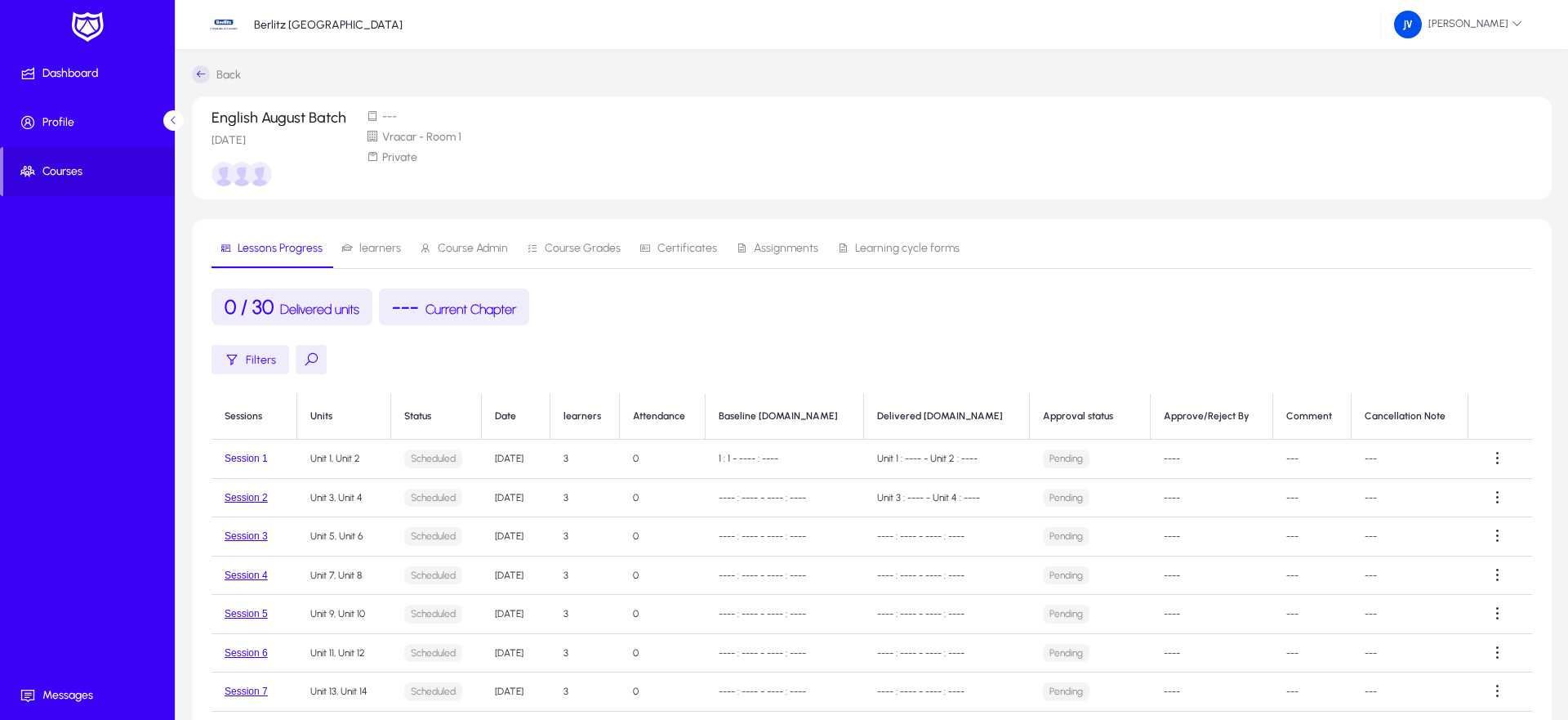
click at [253, 458] on button "Session 1" at bounding box center [246, 458] width 43 height 11
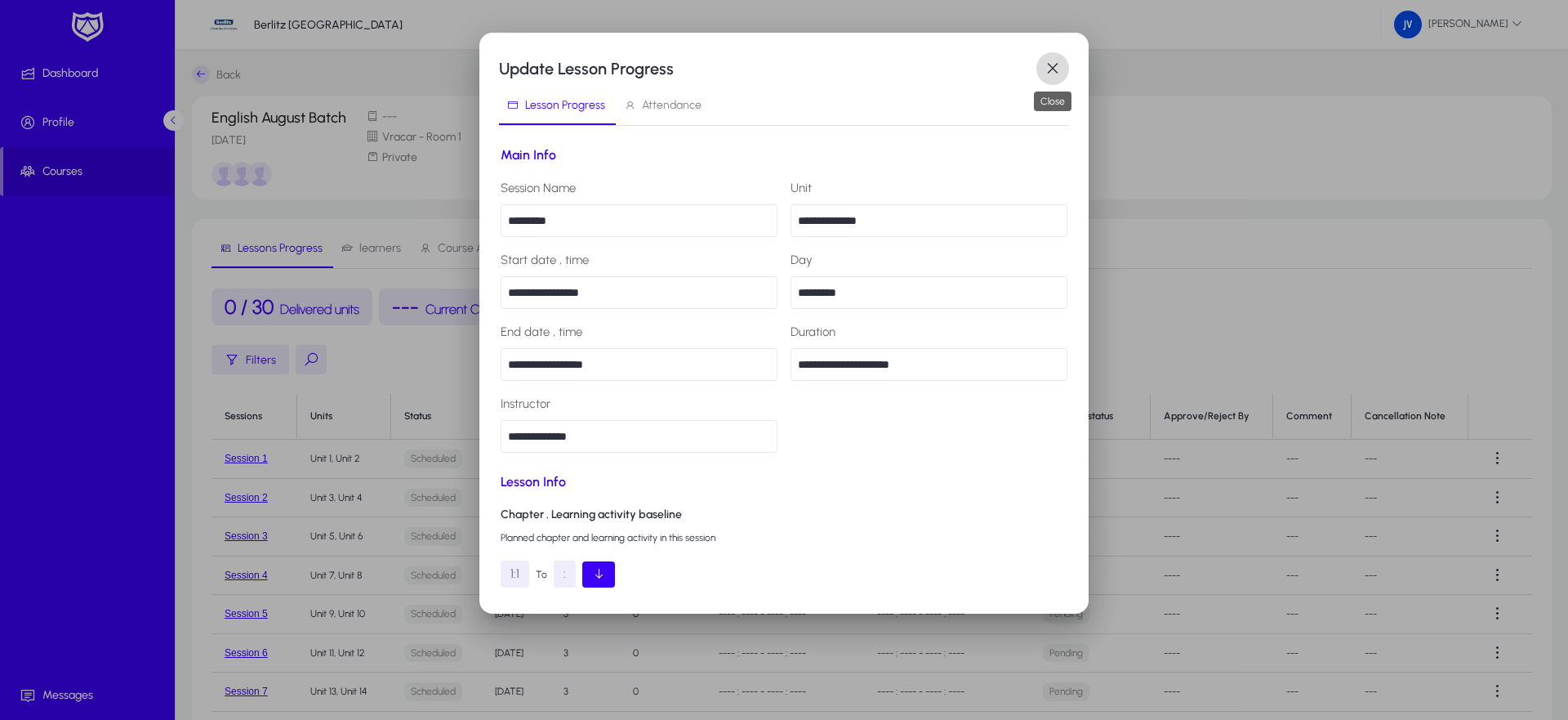
click at [1058, 69] on span "button" at bounding box center [1052, 68] width 32 height 32
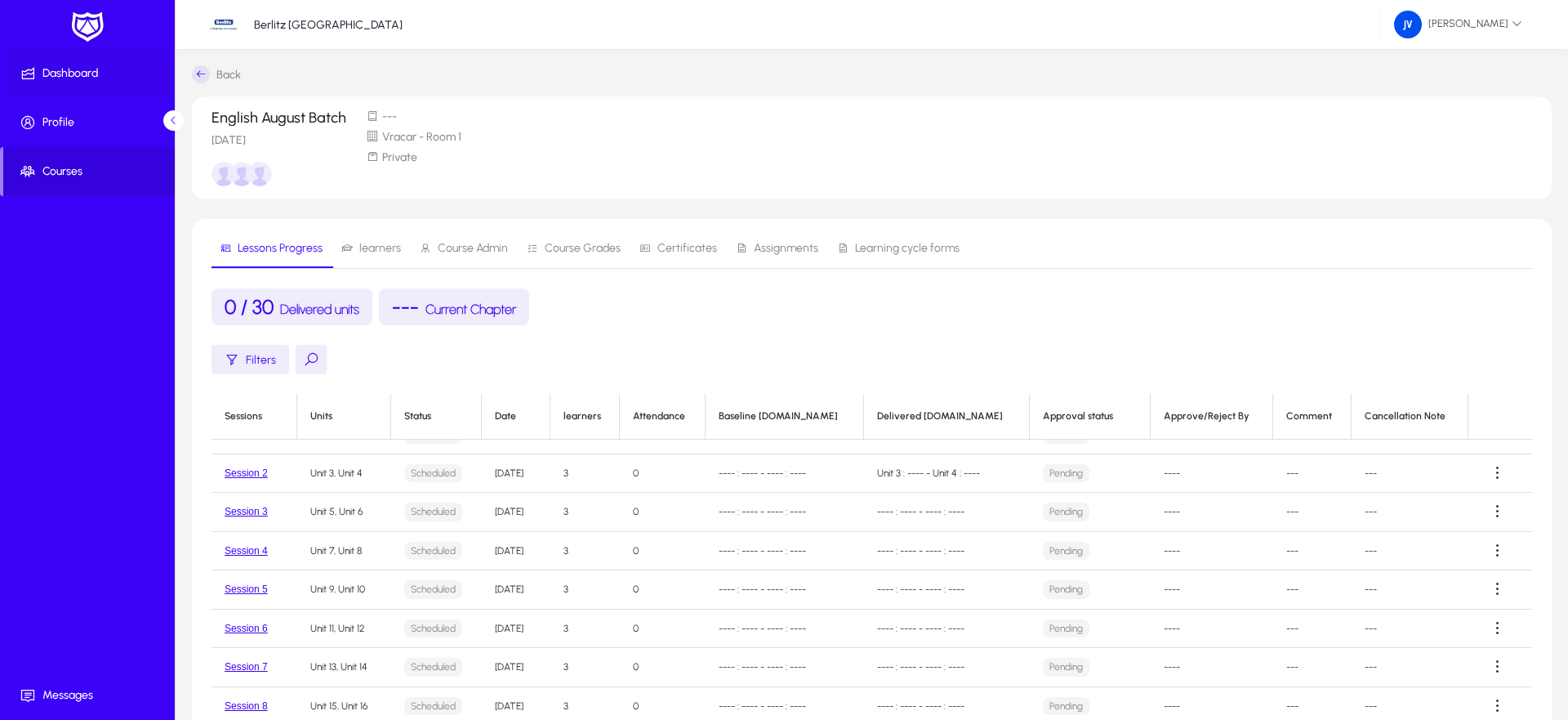
click at [100, 78] on span "Dashboard" at bounding box center [91, 74] width 175 height 17
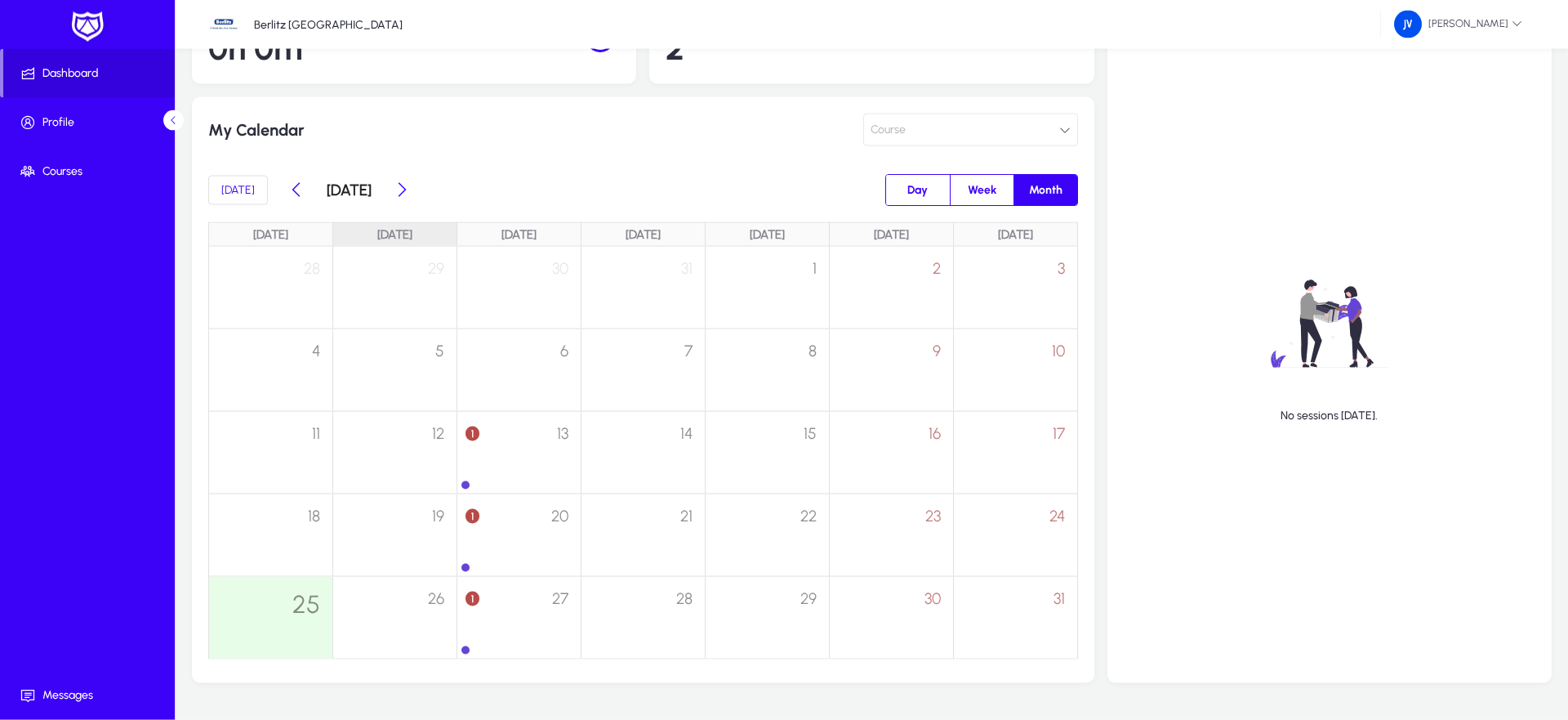
scroll to position [239, 0]
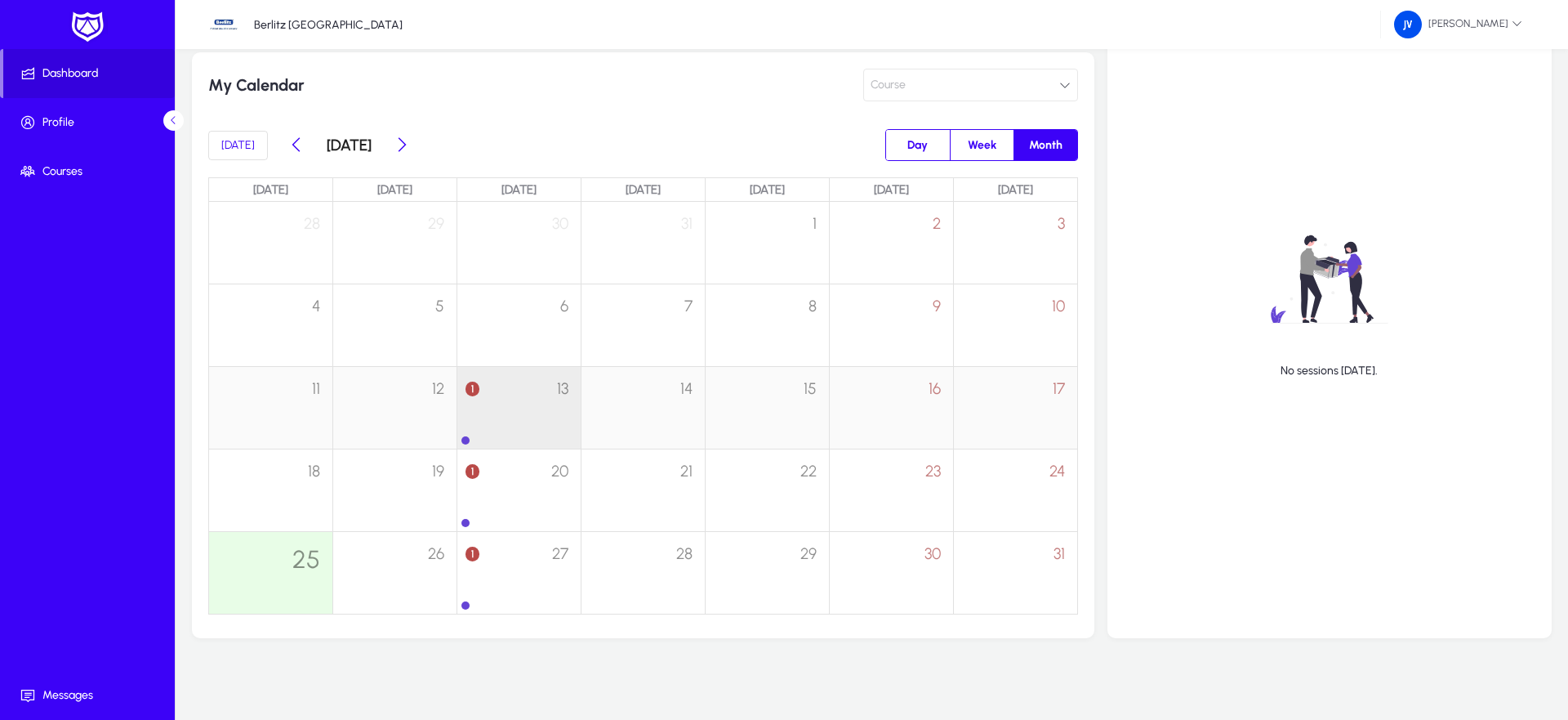
click at [468, 386] on span "1" at bounding box center [472, 389] width 14 height 15
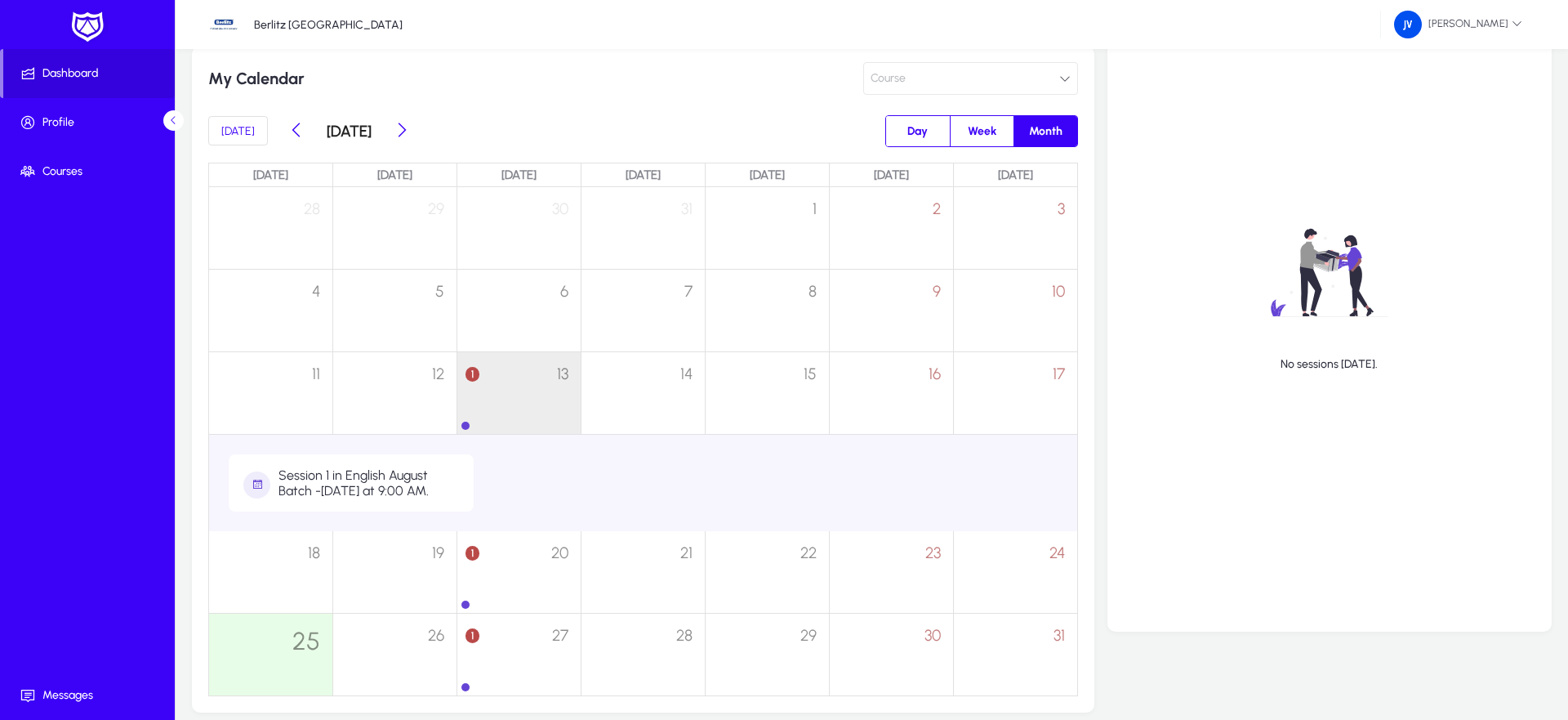
click at [383, 491] on div "Session 1 in English August Batch - on Wednesday at 9:00 AM." at bounding box center [369, 483] width 182 height 31
click at [339, 476] on div "Session 1 in English August Batch - on Wednesday at 9:00 AM." at bounding box center [369, 483] width 182 height 31
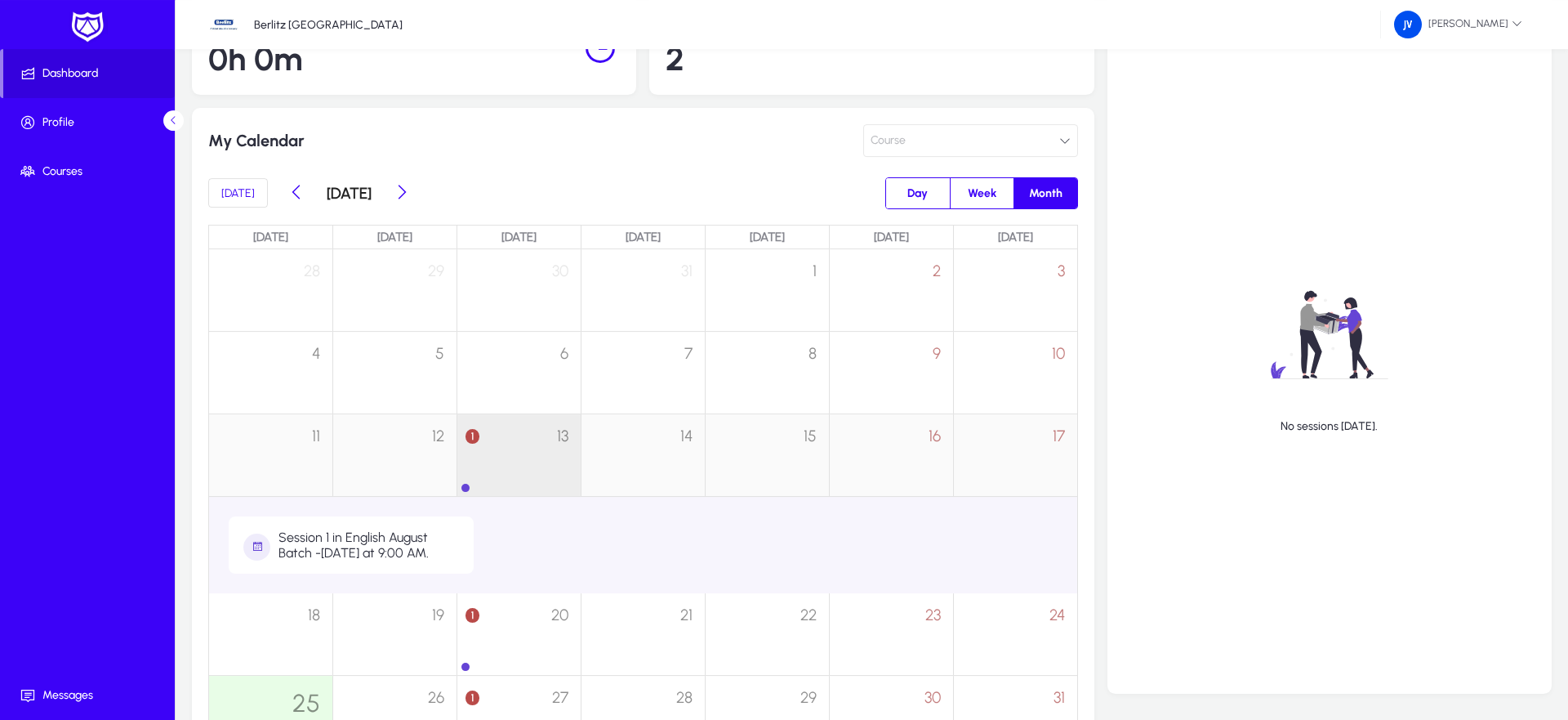
scroll to position [163, 0]
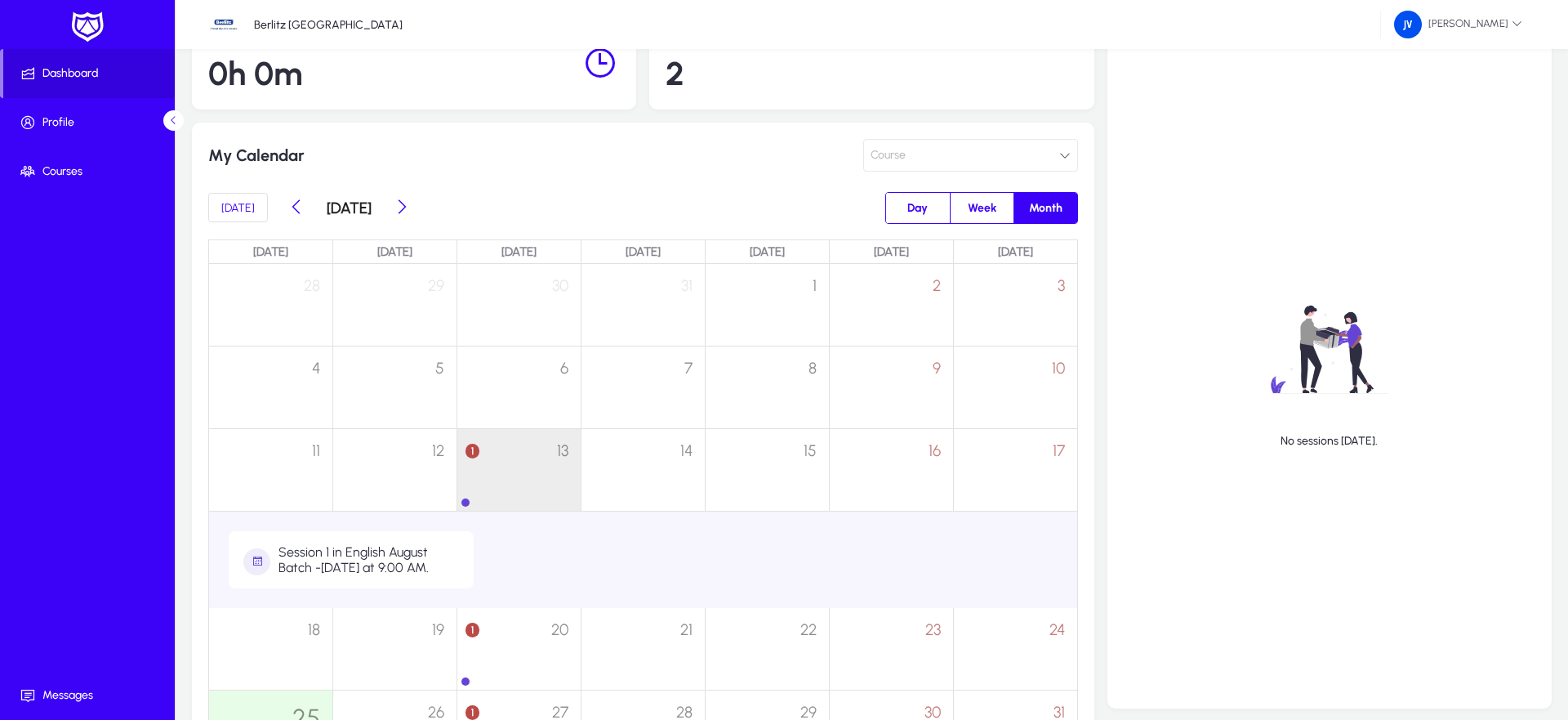
click at [258, 567] on icon at bounding box center [256, 561] width 27 height 27
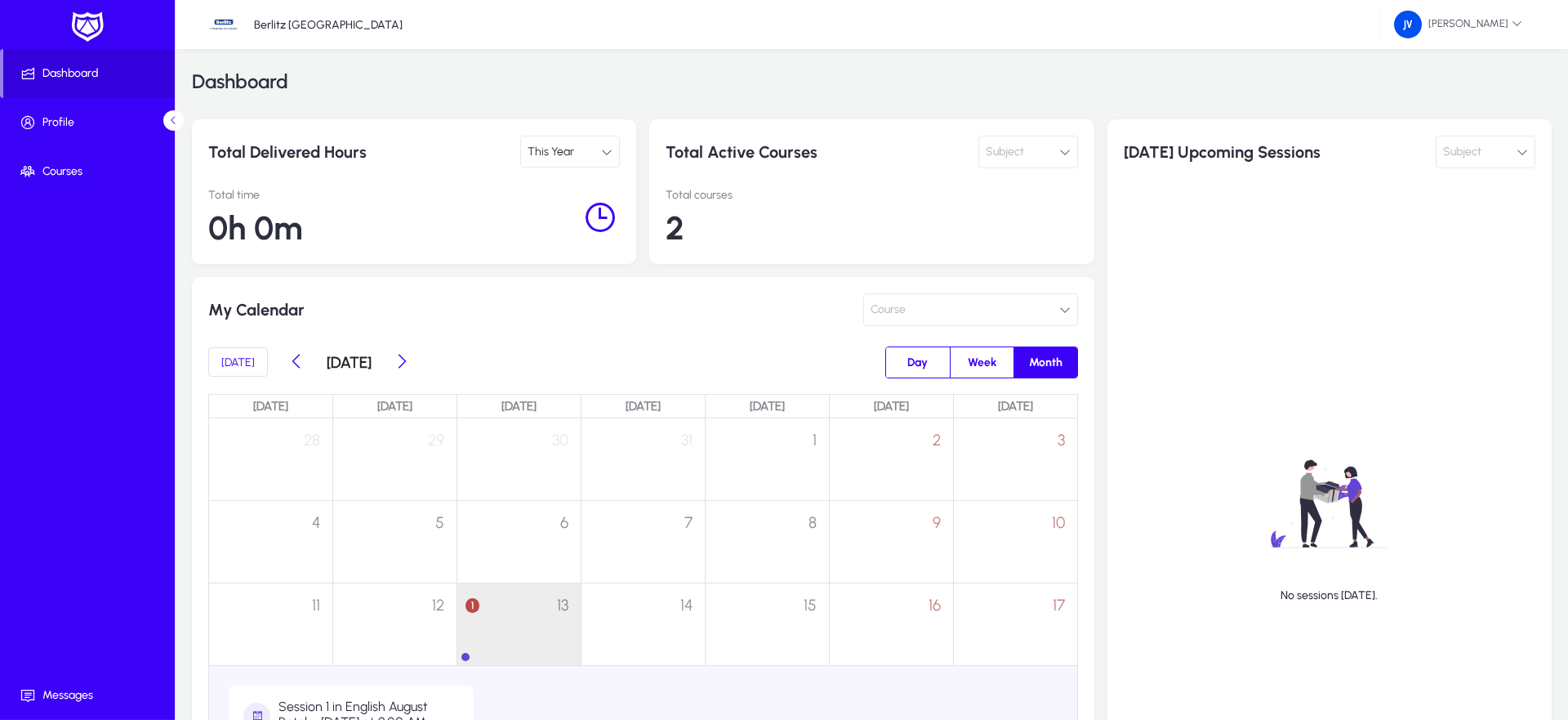
scroll to position [0, 0]
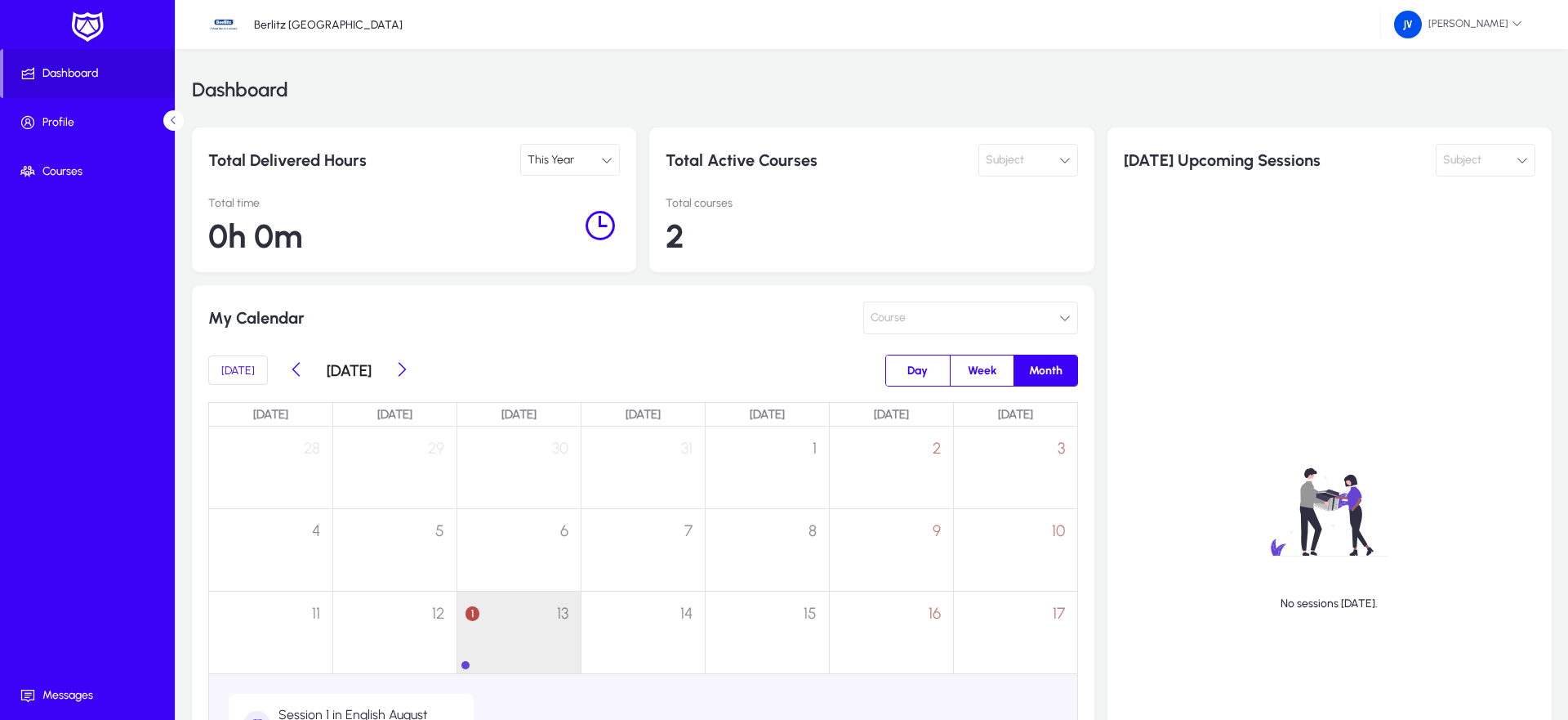
click at [475, 225] on div "0h 0m" at bounding box center [394, 236] width 372 height 39
click at [179, 119] on icon at bounding box center [173, 120] width 10 height 10
